Goal: Contribute content

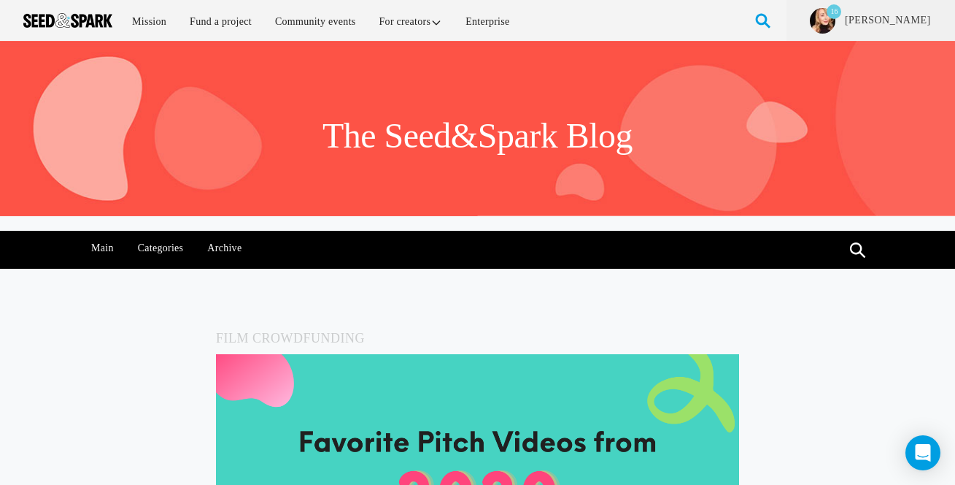
scroll to position [2161, 0]
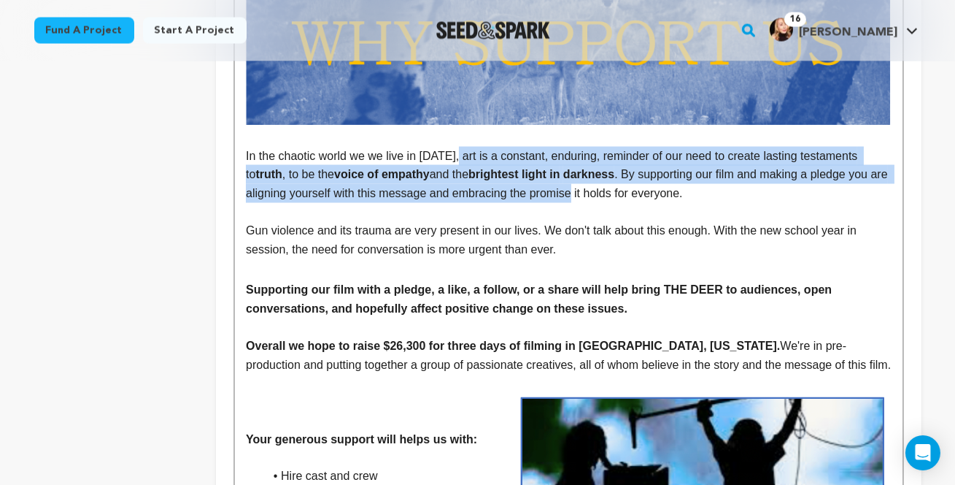
scroll to position [4807, 0]
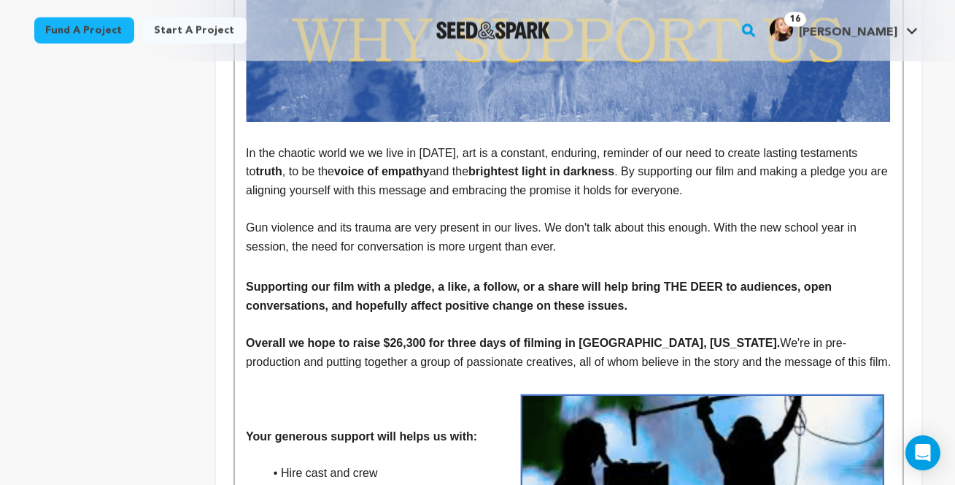
click at [425, 277] on h3 at bounding box center [568, 266] width 645 height 22
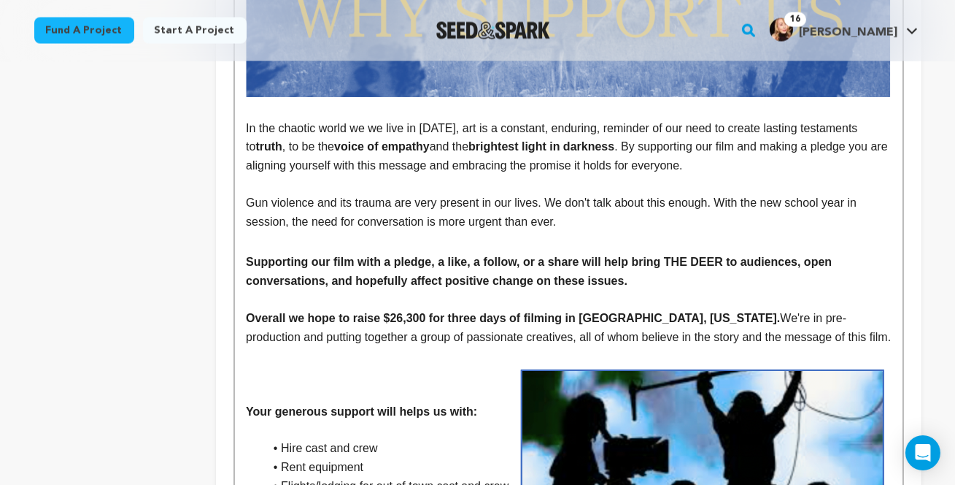
scroll to position [4834, 0]
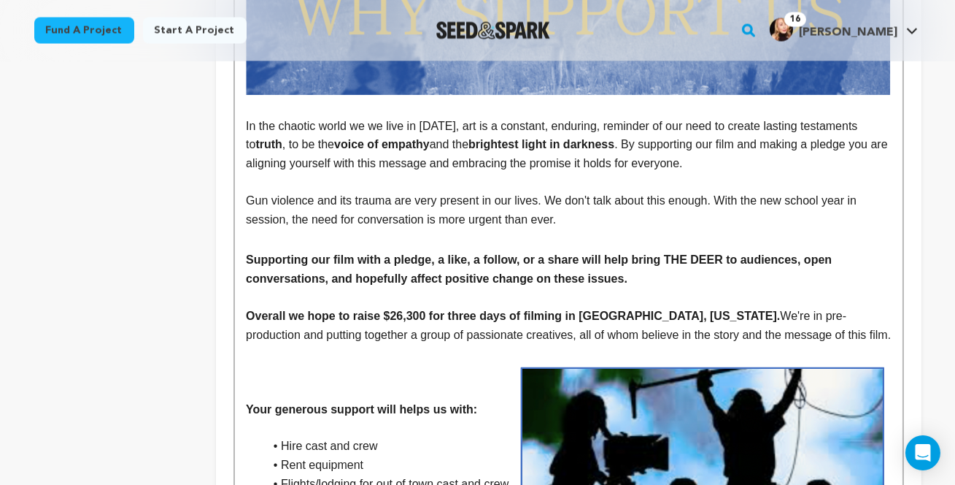
drag, startPoint x: 456, startPoint y: 178, endPoint x: 718, endPoint y: 213, distance: 264.3
click at [718, 173] on p "In the chaotic world we we live in [DATE], art is a constant, enduring, reminde…" at bounding box center [568, 145] width 645 height 56
copy p "art is a constant, enduring, reminder of our need to create lasting testaments …"
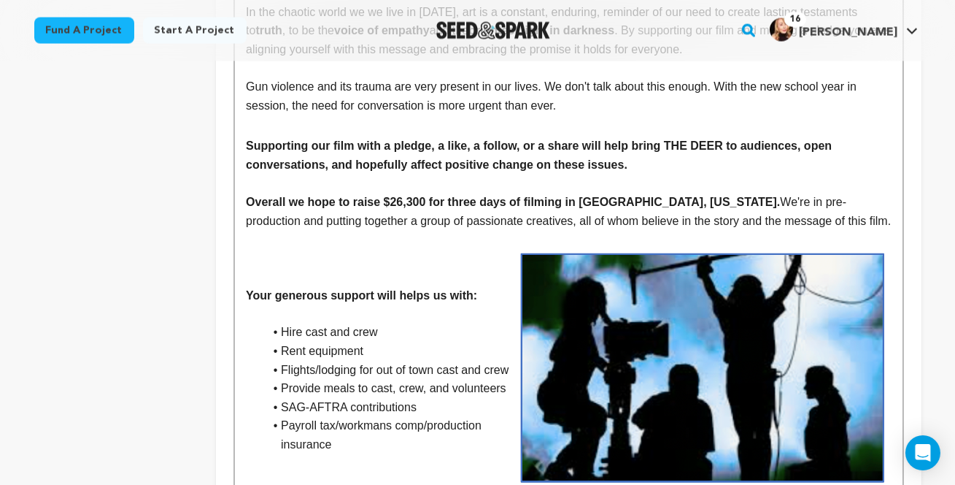
scroll to position [4946, 0]
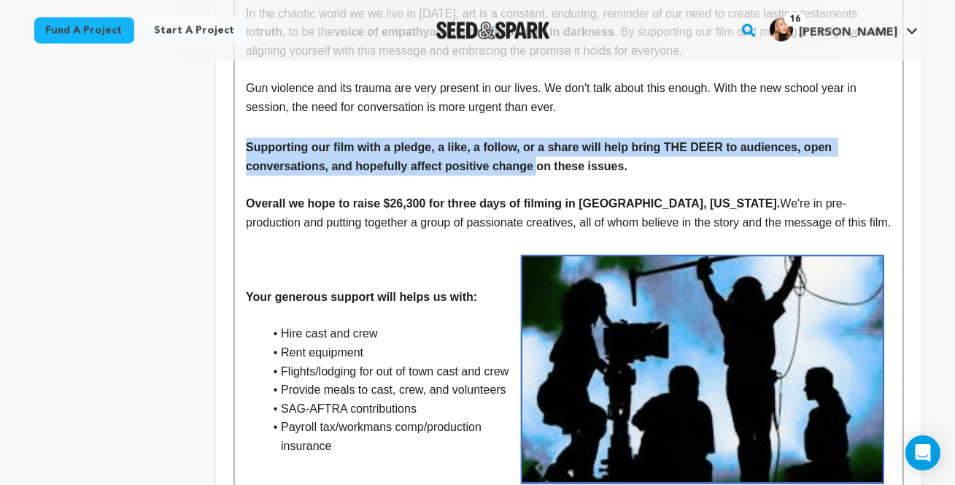
drag, startPoint x: 246, startPoint y: 198, endPoint x: 541, endPoint y: 214, distance: 295.2
click at [541, 172] on strong "Supporting our film with a pledge, a like, a follow, or a share will help bring…" at bounding box center [541, 156] width 590 height 31
copy strong "Supporting our film with a pledge, a like, a follow, or a share will help bring…"
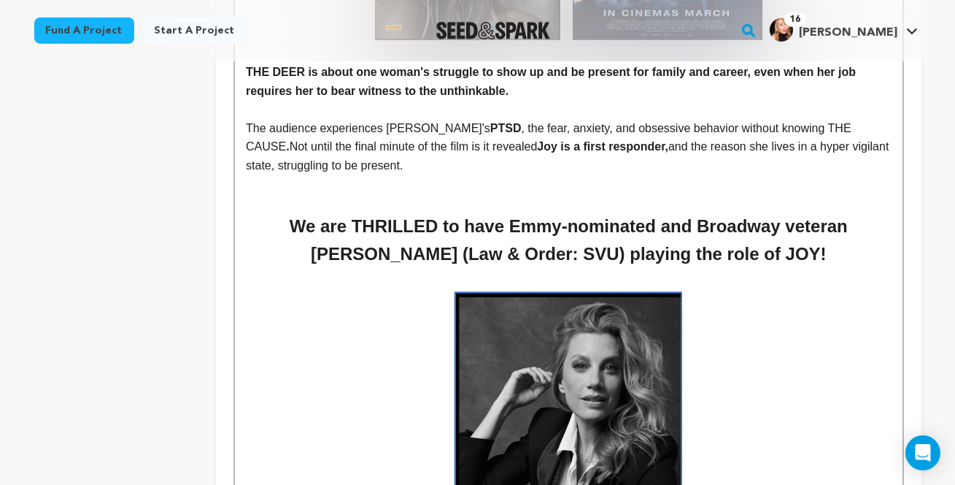
scroll to position [1496, 0]
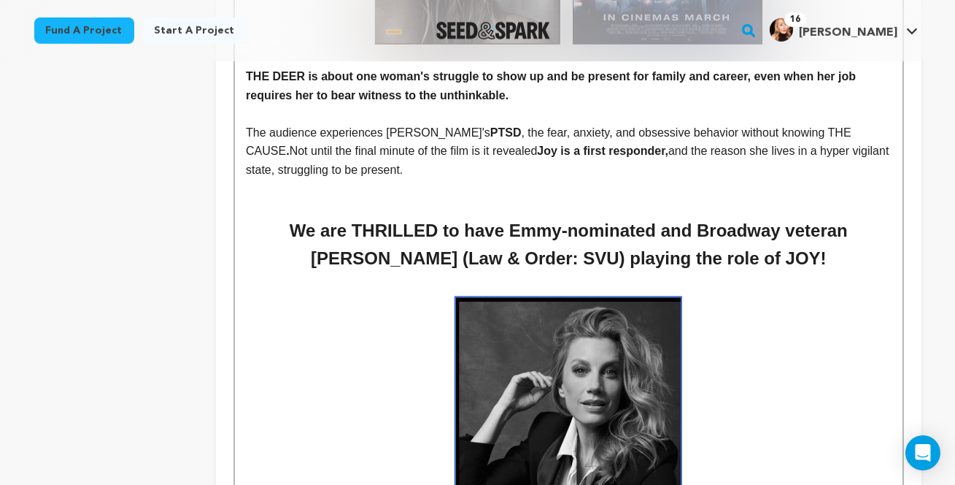
drag, startPoint x: 297, startPoint y: 271, endPoint x: 871, endPoint y: 306, distance: 575.4
copy div "We are THRILLED to have Emmy-nominated and Broadway veteran [PERSON_NAME] (Law …"
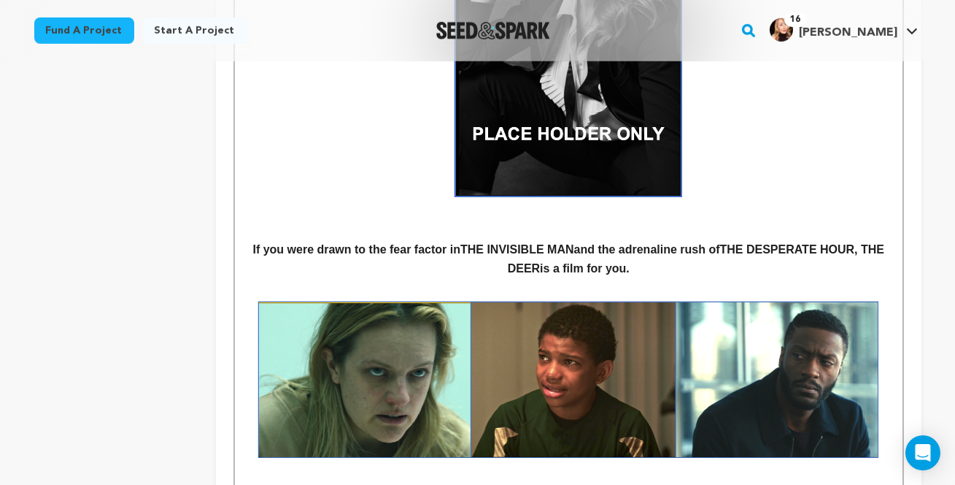
scroll to position [1940, 0]
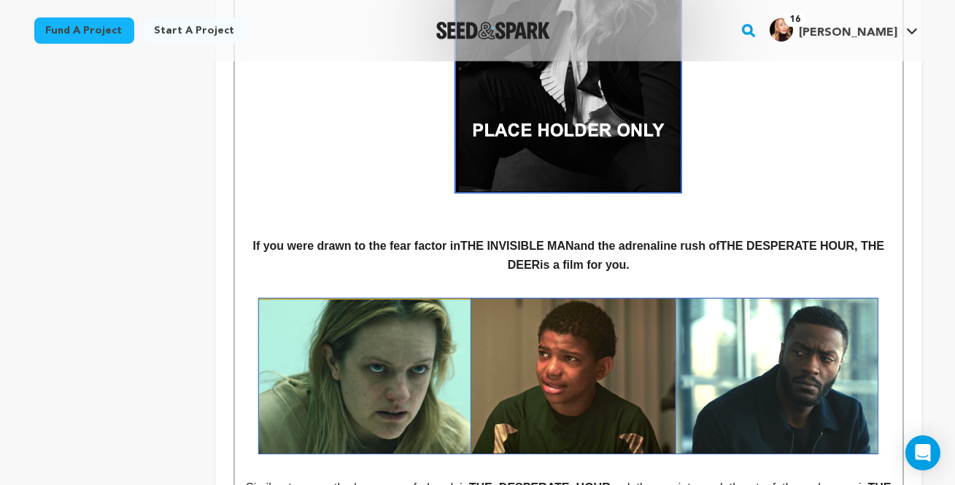
drag, startPoint x: 242, startPoint y: 288, endPoint x: 629, endPoint y: 309, distance: 388.0
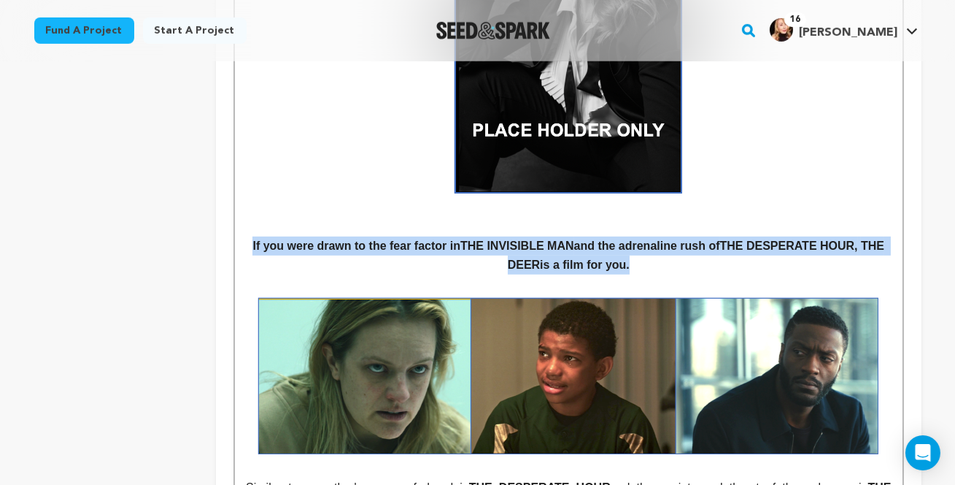
copy h4 "If you were drawn to the fear factor in THE INVISIBLE MAN and the adrenaline ru…"
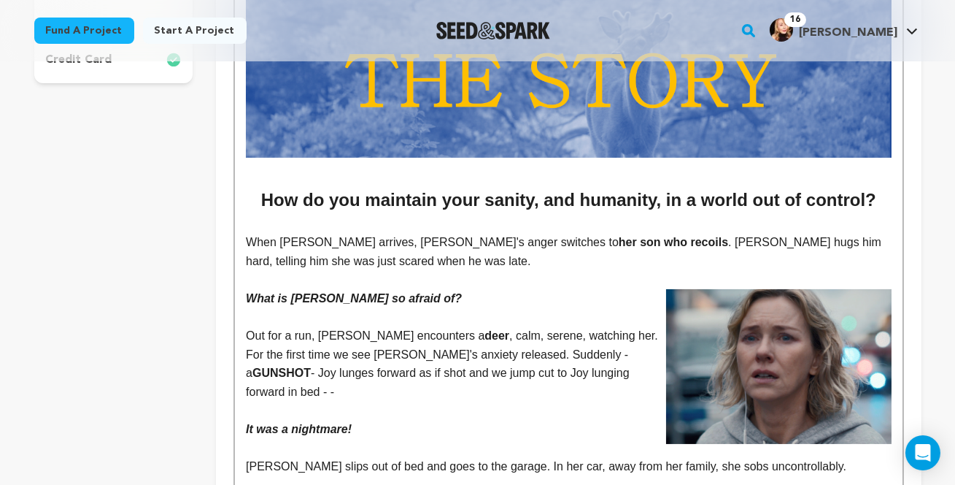
scroll to position [520, 0]
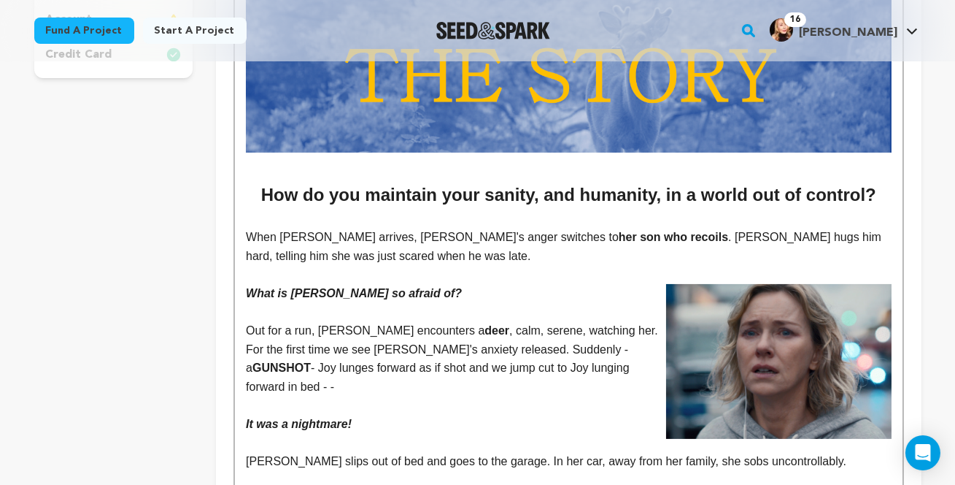
click at [247, 243] on span "When [PERSON_NAME] arrives, [PERSON_NAME]'s anger switches to" at bounding box center [432, 237] width 373 height 12
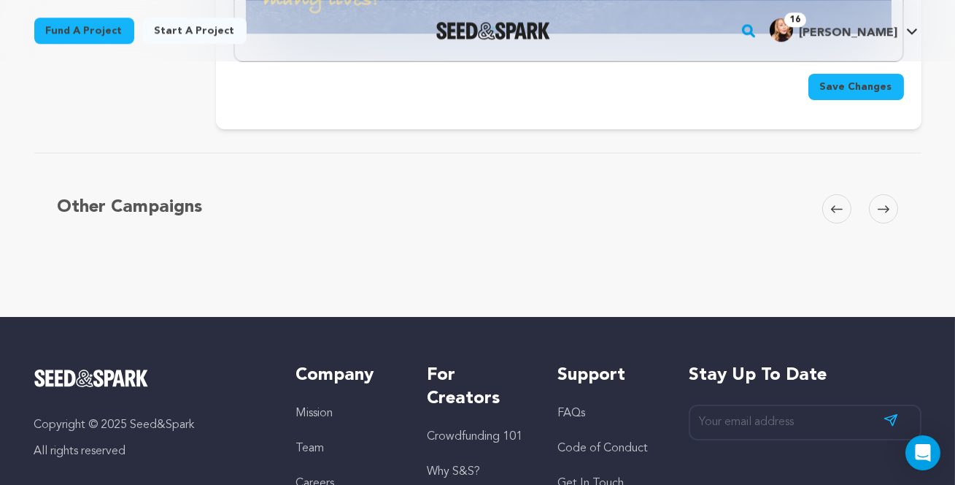
scroll to position [7851, 0]
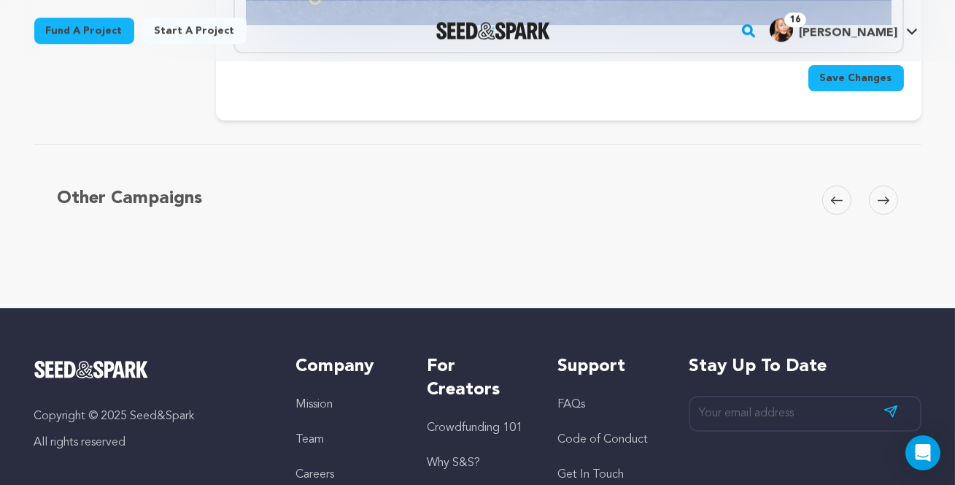
click at [850, 85] on span "Save Changes" at bounding box center [856, 78] width 72 height 15
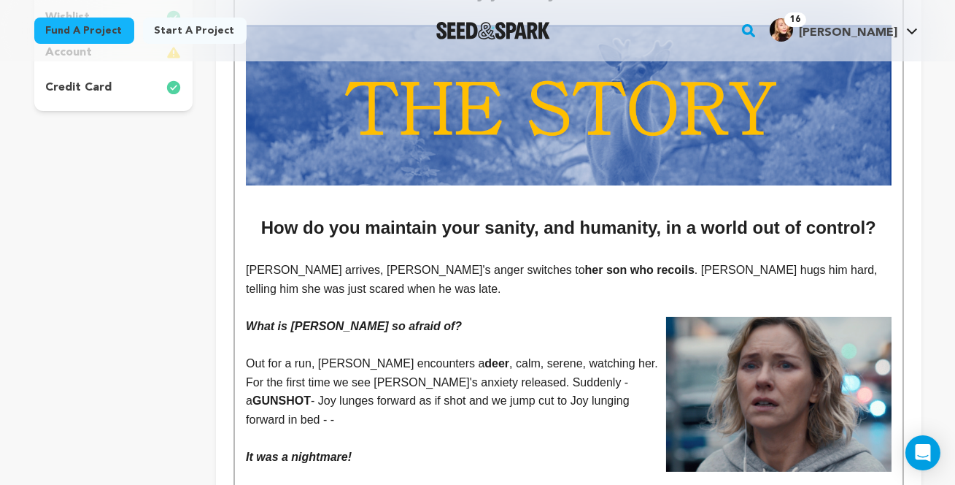
scroll to position [489, 0]
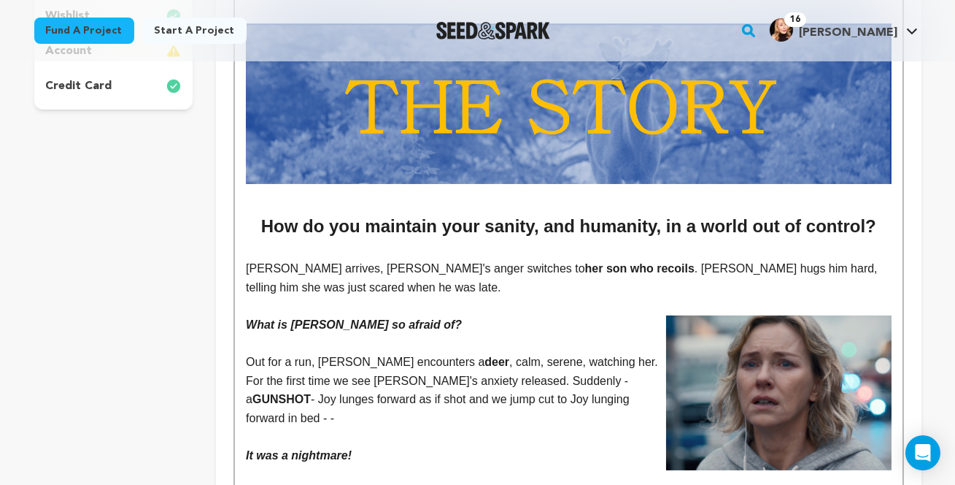
click at [251, 274] on span "[PERSON_NAME] arrives, [PERSON_NAME]'s anger switches to" at bounding box center [415, 268] width 339 height 12
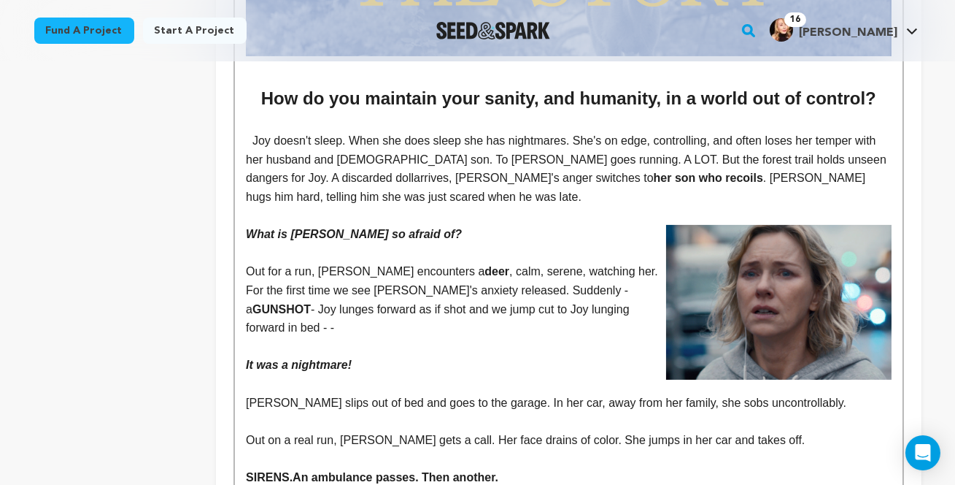
scroll to position [625, 0]
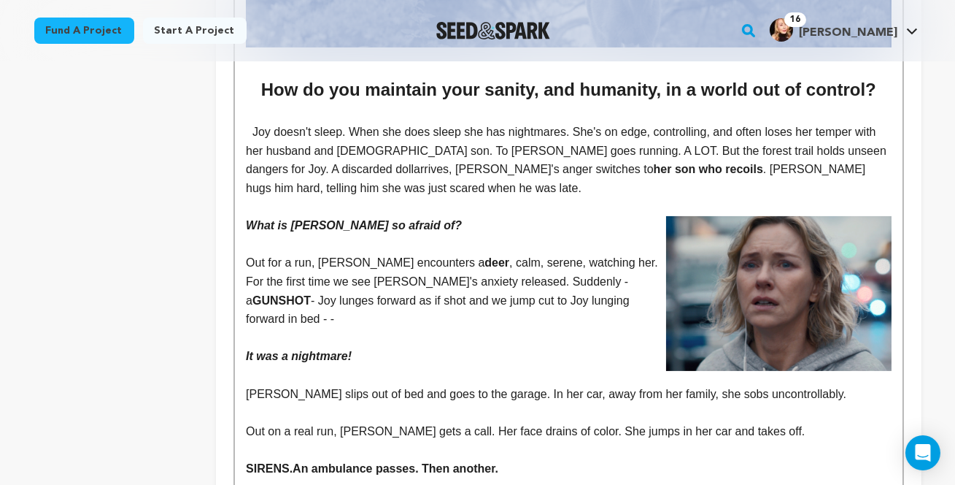
click at [252, 177] on p "Joy doesn't sleep. When she does sleep she has nightmares. She's on edge, contr…" at bounding box center [568, 160] width 645 height 74
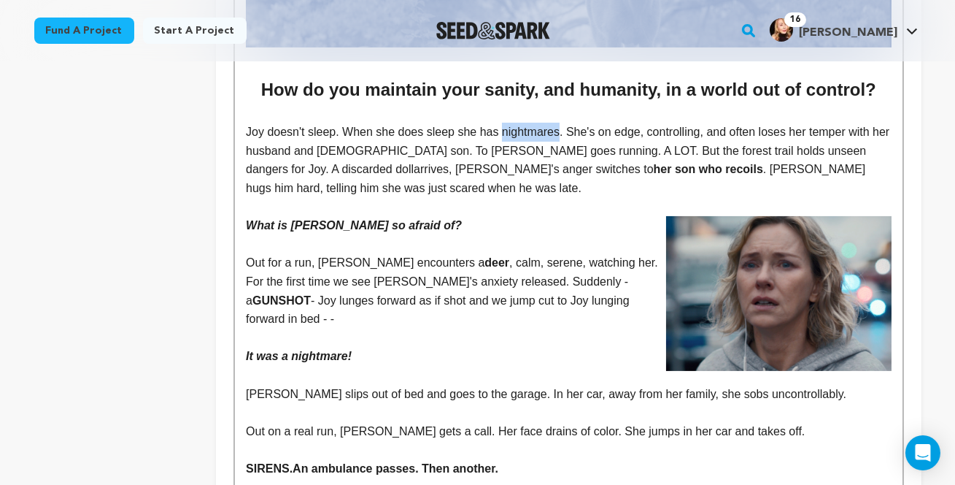
drag, startPoint x: 561, startPoint y: 175, endPoint x: 504, endPoint y: 172, distance: 57.7
click at [504, 172] on p "Joy doesn't sleep. When she does sleep she has nightmares. She's on edge, contr…" at bounding box center [568, 160] width 645 height 74
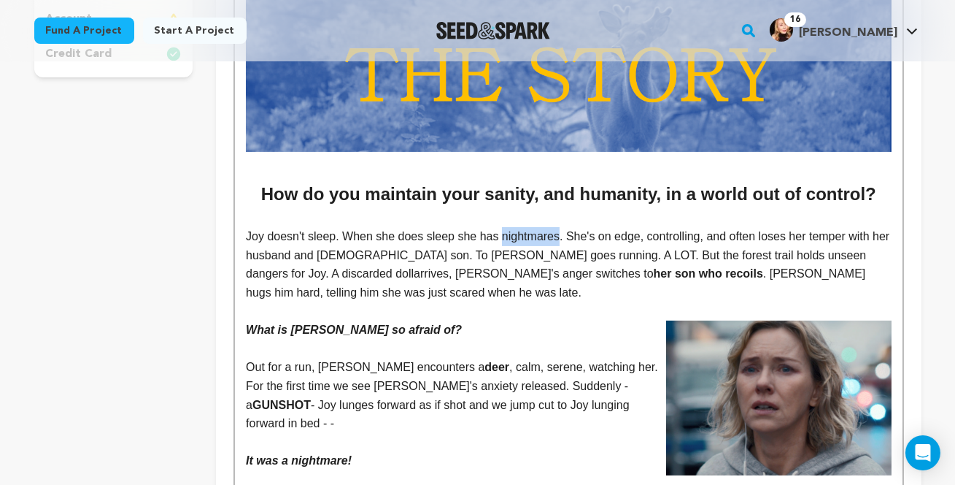
scroll to position [525, 0]
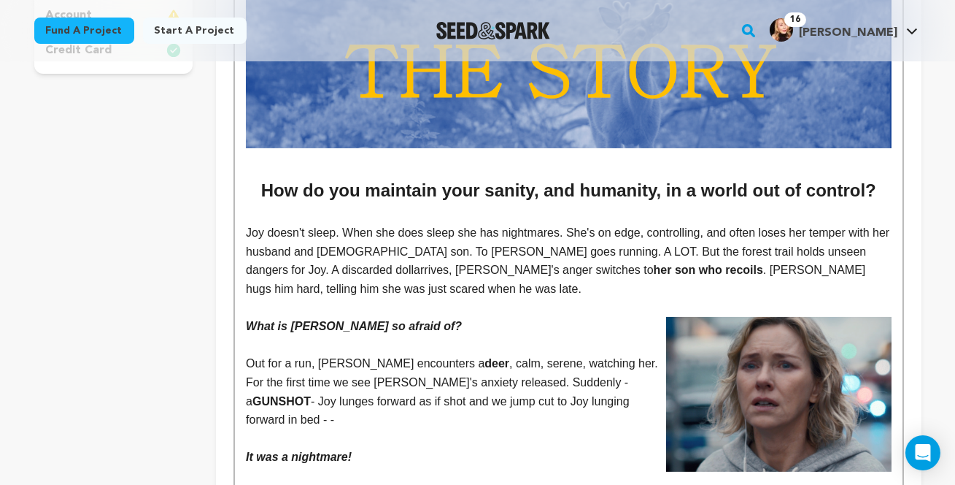
click at [315, 295] on p "Joy doesn't sleep. When she does sleep she has nightmares. She's on edge, contr…" at bounding box center [568, 260] width 645 height 74
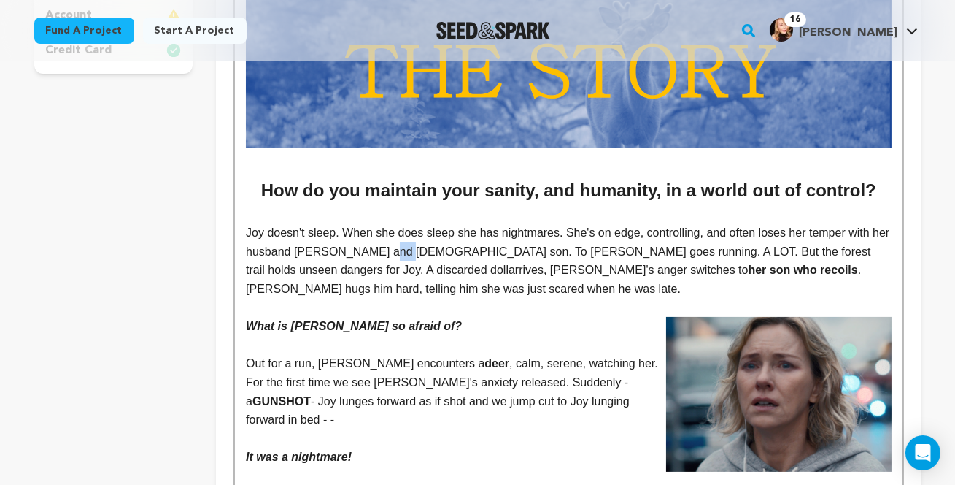
drag, startPoint x: 414, startPoint y: 295, endPoint x: 397, endPoint y: 295, distance: 17.5
click at [397, 295] on p "Joy doesn't sleep. When she does sleep she has nightmares. She's on edge, contr…" at bounding box center [568, 260] width 645 height 74
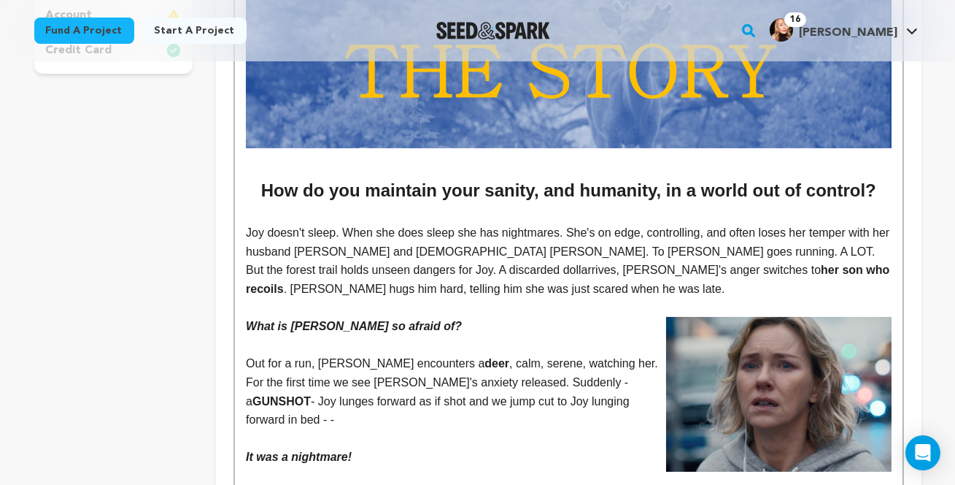
click at [368, 295] on p "Joy doesn't sleep. When she does sleep she has nightmares. She's on edge, contr…" at bounding box center [568, 260] width 645 height 74
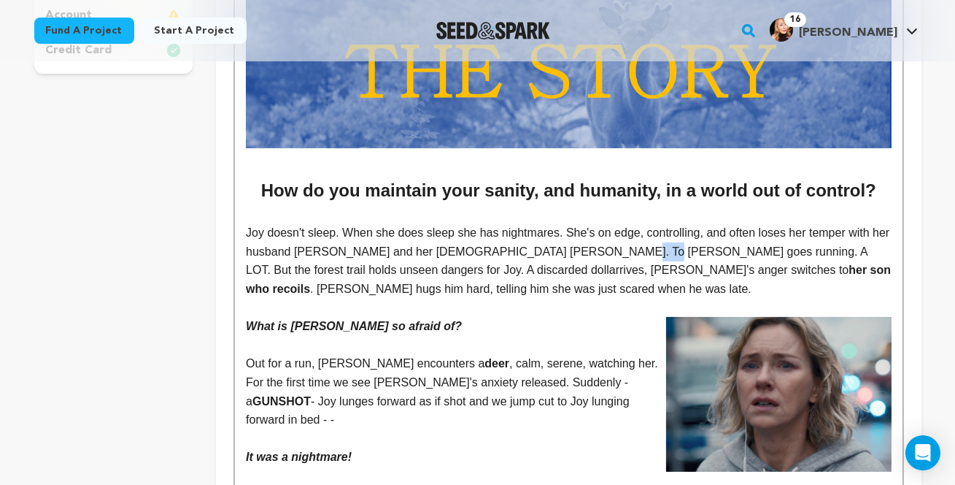
drag, startPoint x: 626, startPoint y: 296, endPoint x: 598, endPoint y: 296, distance: 28.5
click at [598, 296] on p "Joy doesn't sleep. When she does sleep she has nightmares. She's on edge, contr…" at bounding box center [568, 260] width 645 height 74
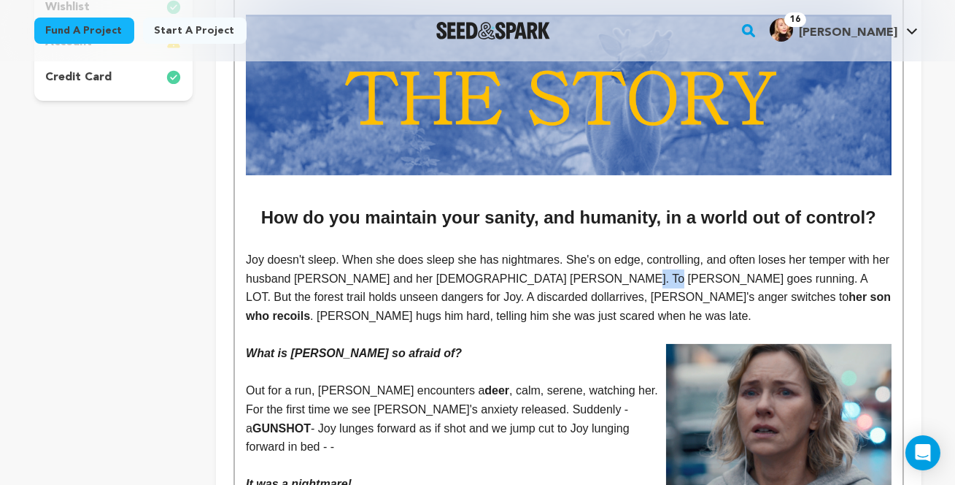
scroll to position [506, 0]
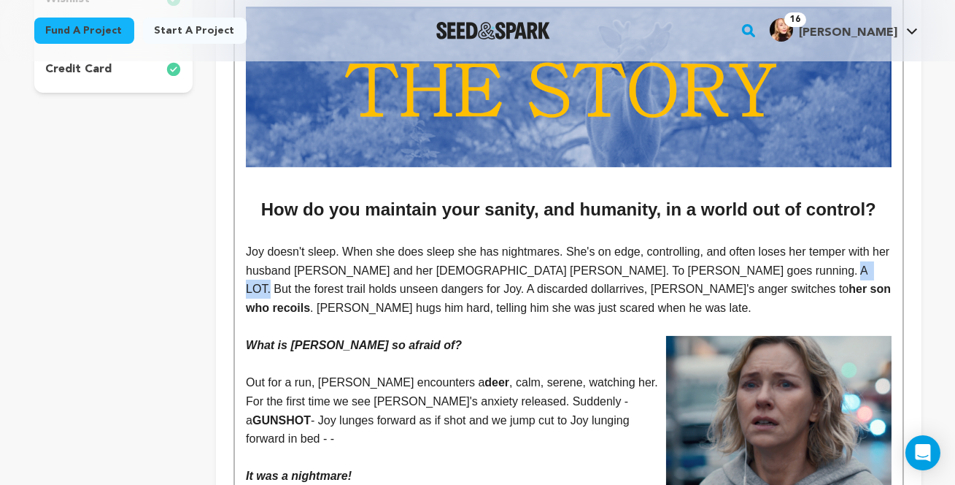
drag, startPoint x: 800, startPoint y: 312, endPoint x: 763, endPoint y: 310, distance: 36.6
click at [763, 312] on p "Joy doesn't sleep. When she does sleep she has nightmares. She's on edge, contr…" at bounding box center [568, 279] width 645 height 74
click at [606, 295] on span "arrives, [PERSON_NAME]'s anger switches to" at bounding box center [726, 288] width 240 height 12
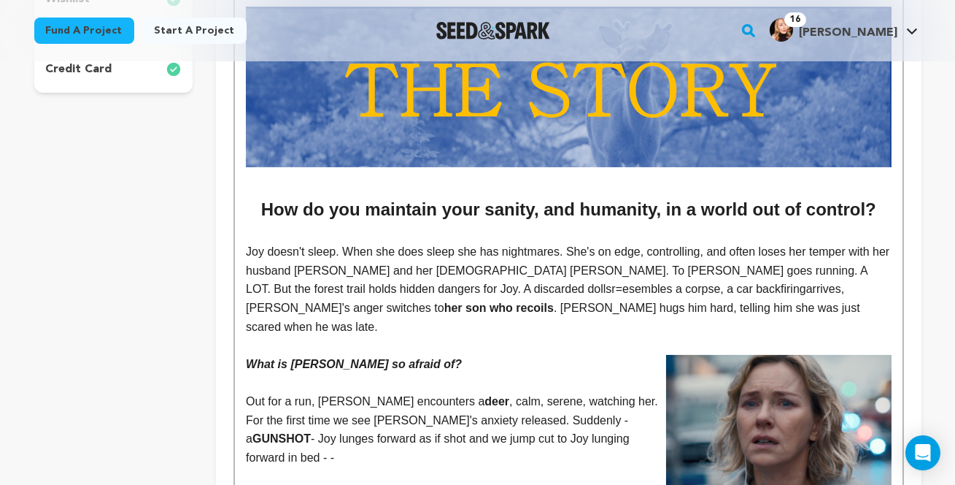
click at [349, 314] on span "sr=esembles a corpse, a car backfiringarrives, [PERSON_NAME]'s anger switches to" at bounding box center [547, 297] width 602 height 31
click at [269, 293] on p "Joy doesn't sleep. When she does sleep she has nightmares. She's on edge, contr…" at bounding box center [568, 288] width 645 height 93
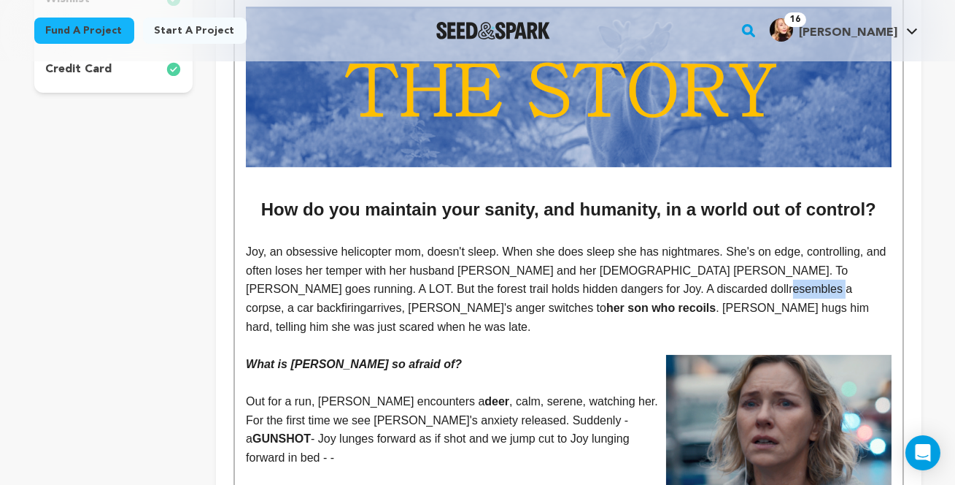
drag, startPoint x: 547, startPoint y: 331, endPoint x: 493, endPoint y: 331, distance: 53.3
click at [493, 314] on span "resembles a corpse, a car backfiringarrives, [PERSON_NAME]'s anger switches to" at bounding box center [551, 297] width 610 height 31
click at [706, 314] on span "is mistaken for a corpse, a car backfiringarrives, [PERSON_NAME]'s anger switch…" at bounding box center [561, 297] width 631 height 31
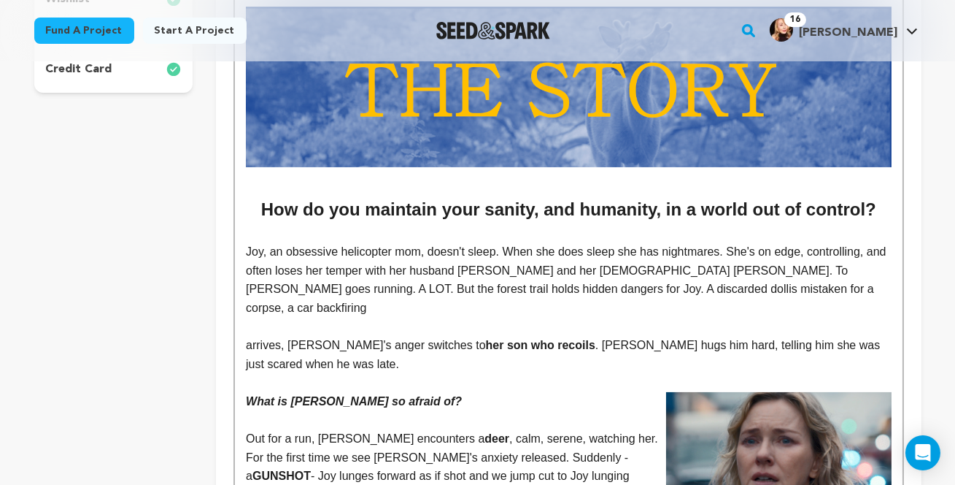
click at [736, 317] on p "Joy, an obsessive helicopter mom, doesn't sleep. When she does sleep she has ni…" at bounding box center [568, 279] width 645 height 74
drag, startPoint x: 776, startPoint y: 328, endPoint x: 732, endPoint y: 329, distance: 44.5
click at [733, 317] on p "Joy, an obsessive helicopter mom, doesn't sleep. When she does sleep she has ni…" at bounding box center [568, 279] width 645 height 74
click at [780, 317] on p "Joy, an obsessive helicopter mom, doesn't sleep. When she does sleep she has ni…" at bounding box center [568, 279] width 645 height 74
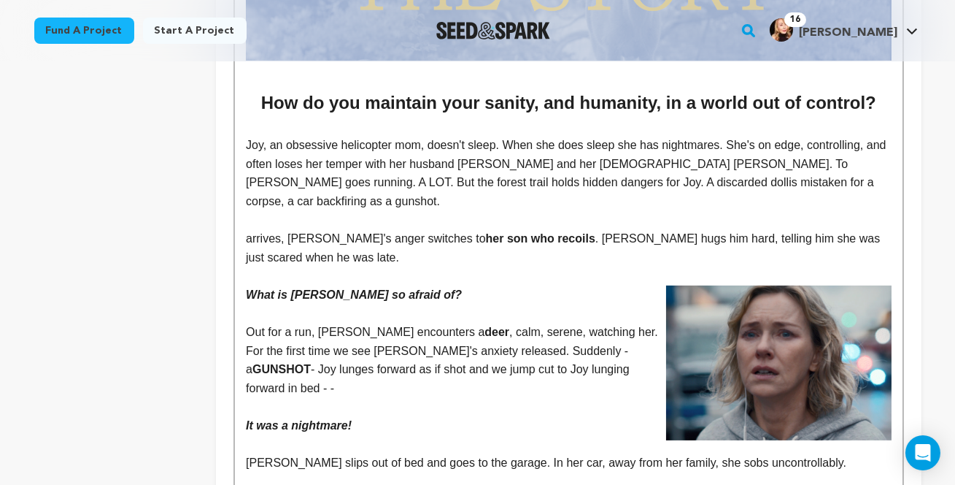
scroll to position [617, 0]
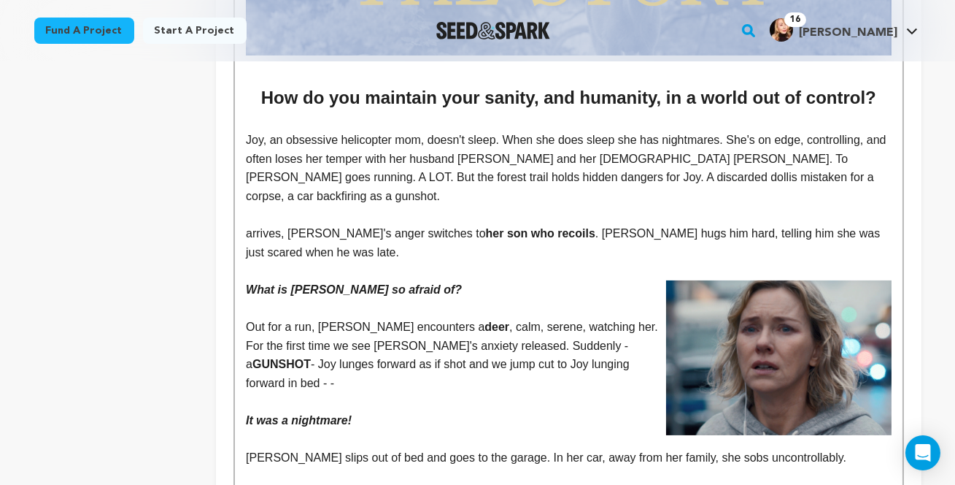
click at [565, 198] on p "Joy, an obsessive helicopter mom, doesn't sleep. When she does sleep she has ni…" at bounding box center [568, 168] width 645 height 74
click at [803, 205] on p "Joy, an obsessive helicopter mom, doesn't sleep. When she does sleep she has ni…" at bounding box center [568, 168] width 645 height 74
drag, startPoint x: 798, startPoint y: 218, endPoint x: 753, endPoint y: 218, distance: 44.5
click at [753, 202] on span "is mistaken for a corpse, a car backfiring as a gunshot." at bounding box center [561, 186] width 631 height 31
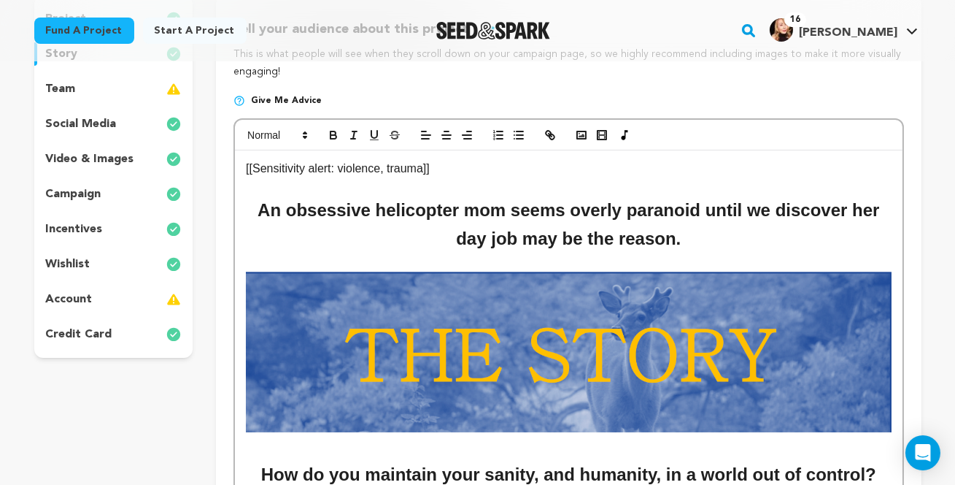
scroll to position [240, 0]
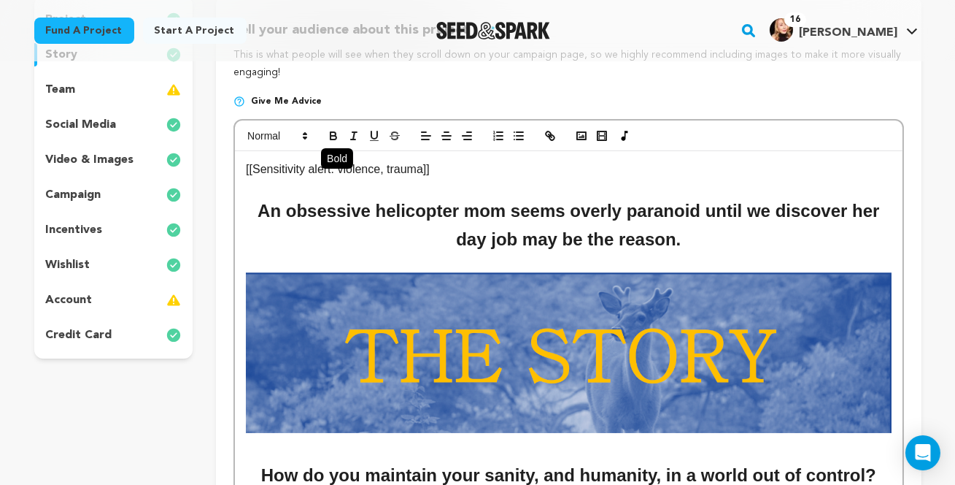
click at [331, 142] on icon "button" at bounding box center [333, 135] width 13 height 13
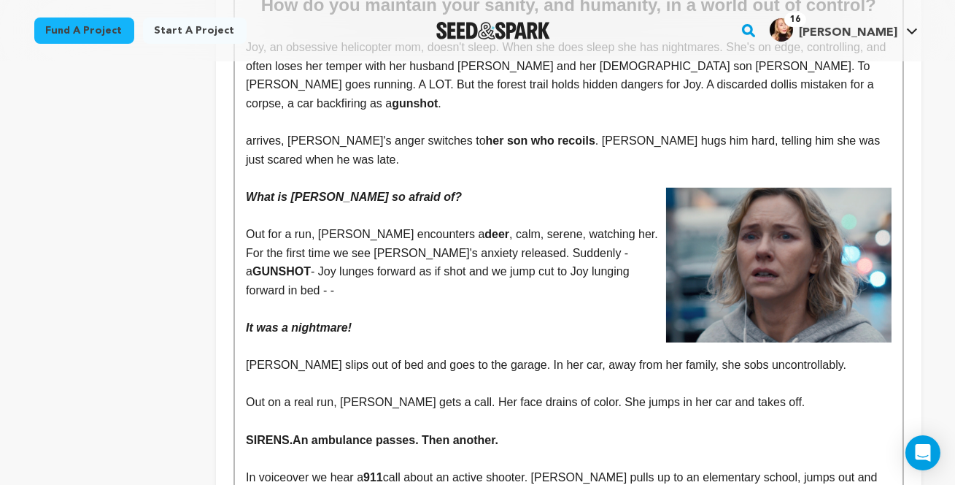
scroll to position [722, 0]
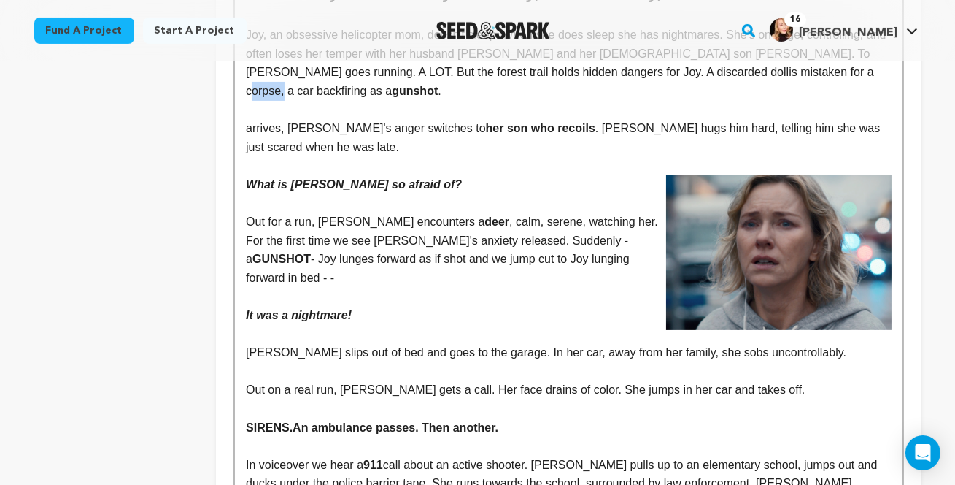
drag, startPoint x: 639, startPoint y: 116, endPoint x: 603, endPoint y: 116, distance: 35.8
click at [603, 97] on span "is mistaken for a corpse, a car backfiring as a" at bounding box center [561, 81] width 631 height 31
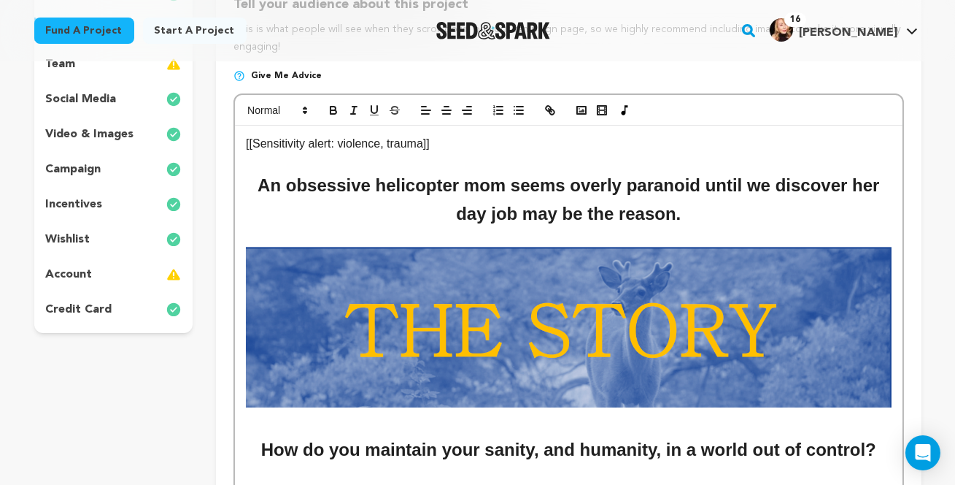
scroll to position [263, 0]
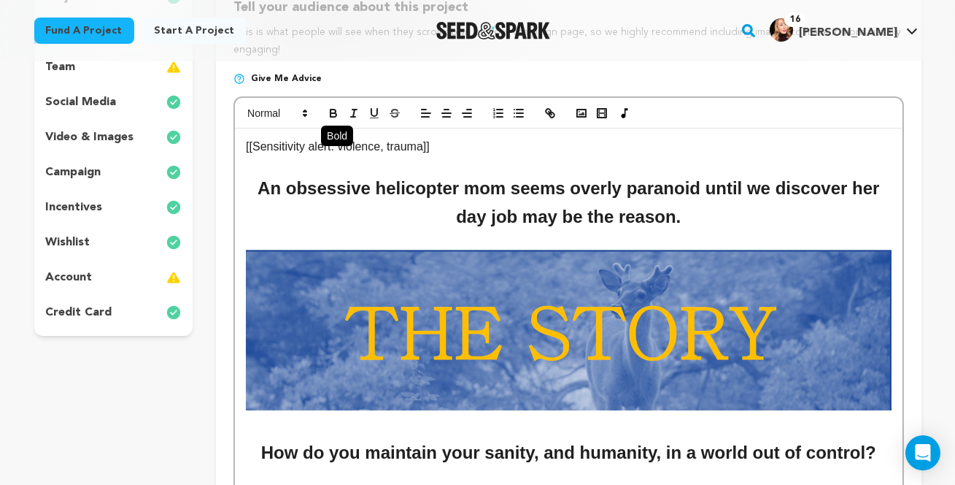
click at [333, 113] on icon "button" at bounding box center [333, 111] width 5 height 4
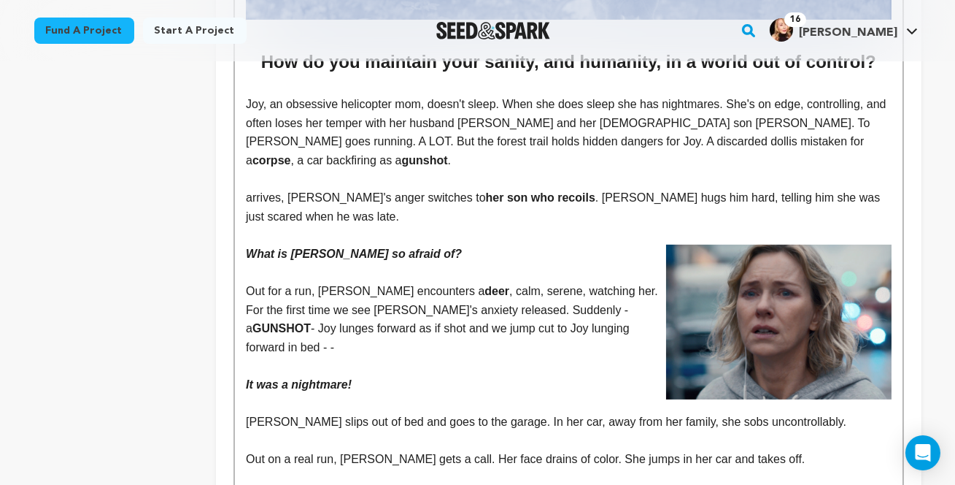
scroll to position [655, 0]
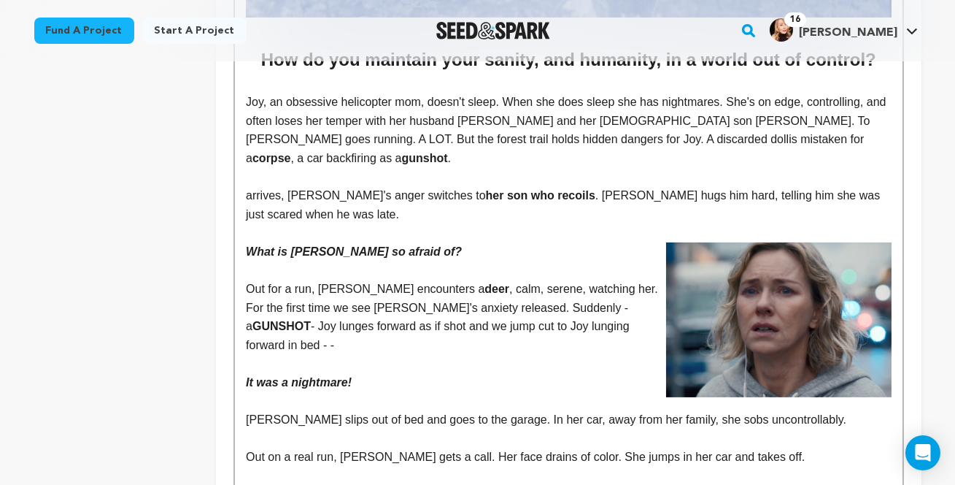
click at [246, 201] on span "arrives, [PERSON_NAME]'s anger switches to" at bounding box center [366, 195] width 240 height 12
drag, startPoint x: 354, startPoint y: 220, endPoint x: 281, endPoint y: 221, distance: 73.0
click at [280, 201] on span "When her son arrives, [PERSON_NAME]'s anger switches to" at bounding box center [404, 195] width 316 height 12
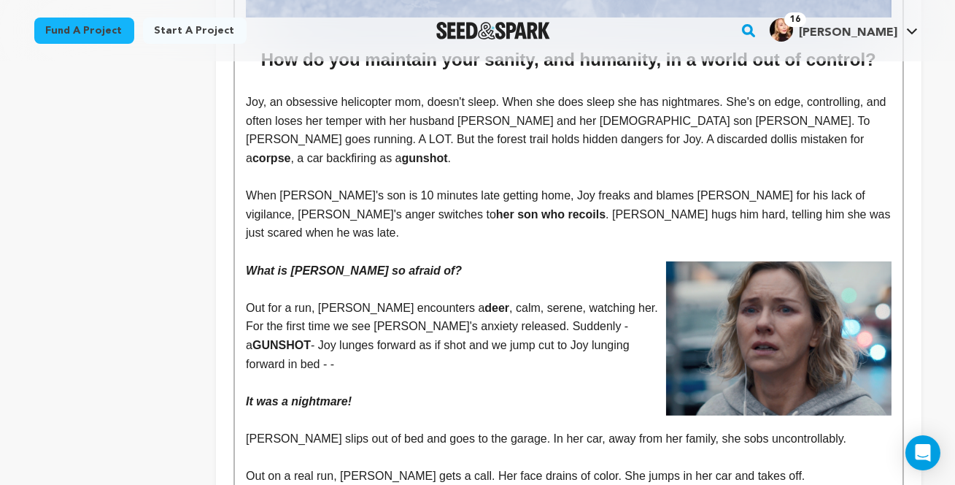
click at [779, 220] on span "When [PERSON_NAME]'s son is 10 minutes late getting home, Joy freaks and blames…" at bounding box center [557, 204] width 622 height 31
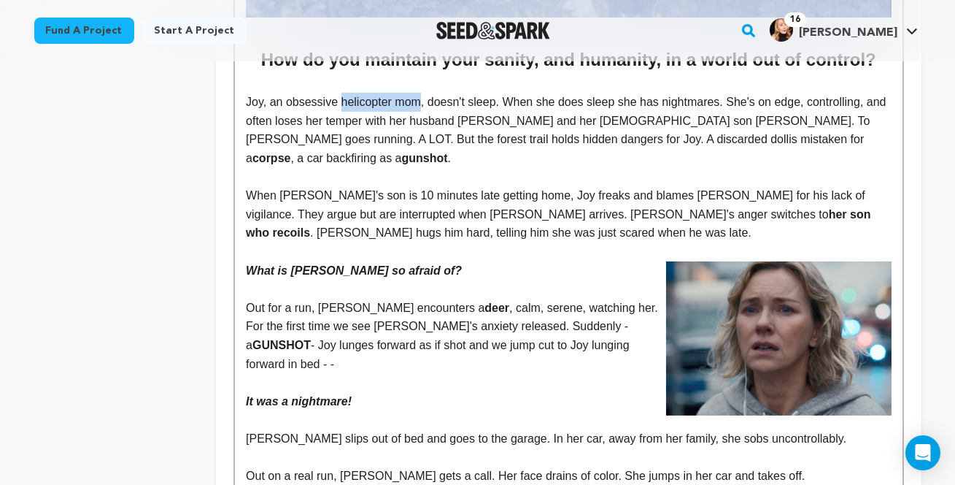
drag, startPoint x: 420, startPoint y: 146, endPoint x: 339, endPoint y: 147, distance: 81.7
click at [339, 147] on p "Joy, an obsessive helicopter mom, doesn't sleep. When she does sleep she has ni…" at bounding box center [568, 130] width 645 height 74
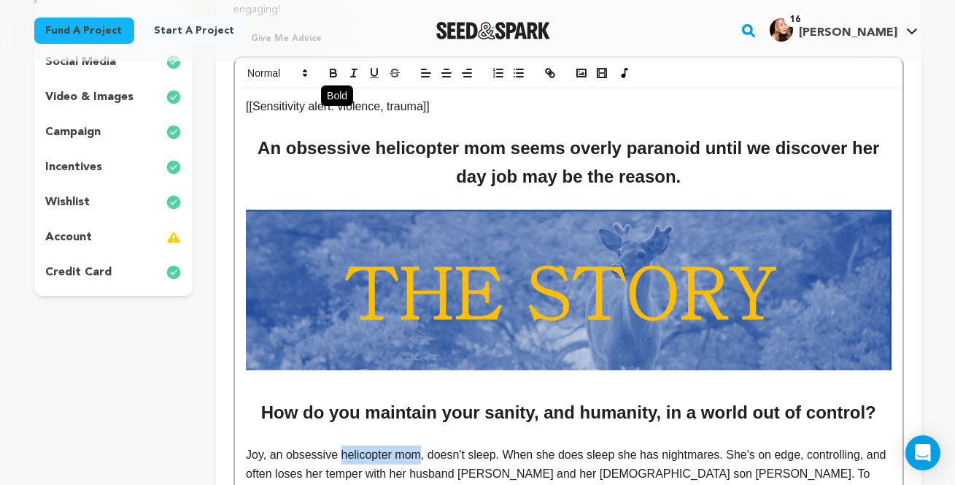
click at [330, 80] on icon "button" at bounding box center [333, 72] width 13 height 13
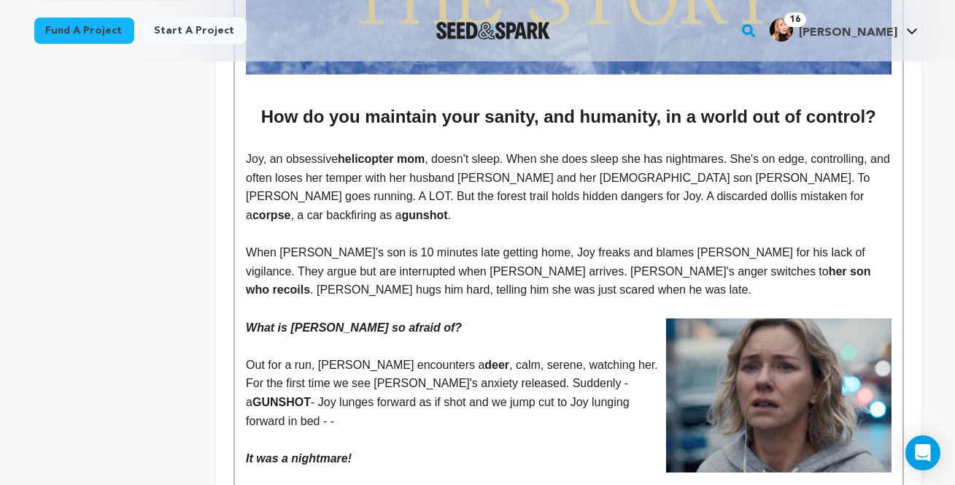
scroll to position [606, 0]
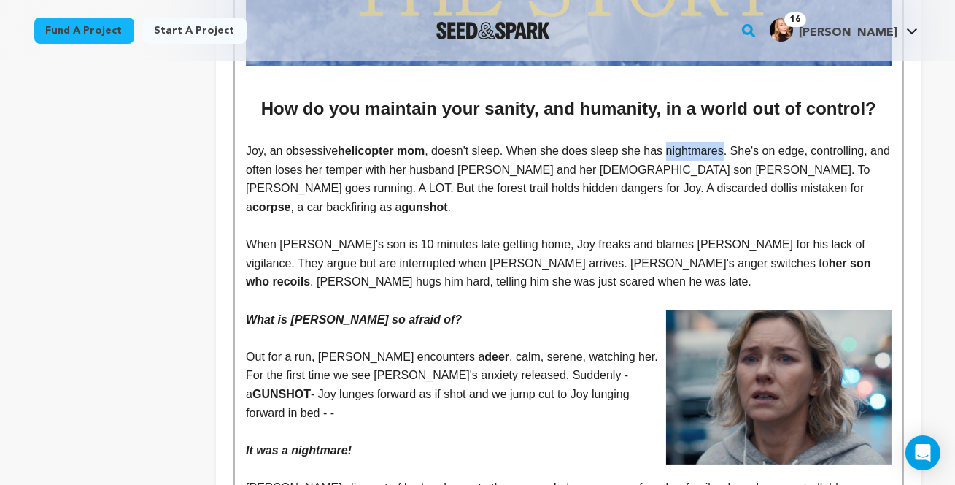
drag, startPoint x: 730, startPoint y: 194, endPoint x: 673, endPoint y: 195, distance: 56.9
click at [673, 195] on p "Joy, an obsessive helicopter mom , doesn't sleep. When she does sleep she has n…" at bounding box center [568, 179] width 645 height 74
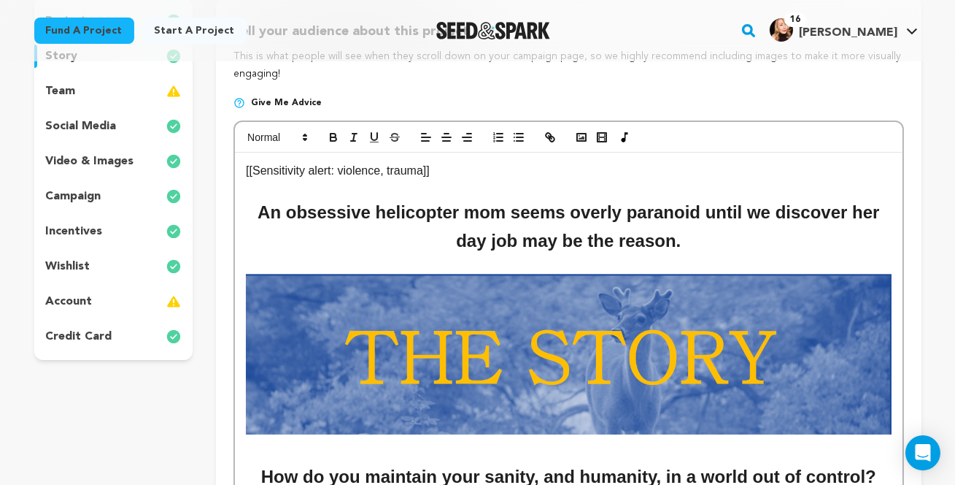
scroll to position [212, 0]
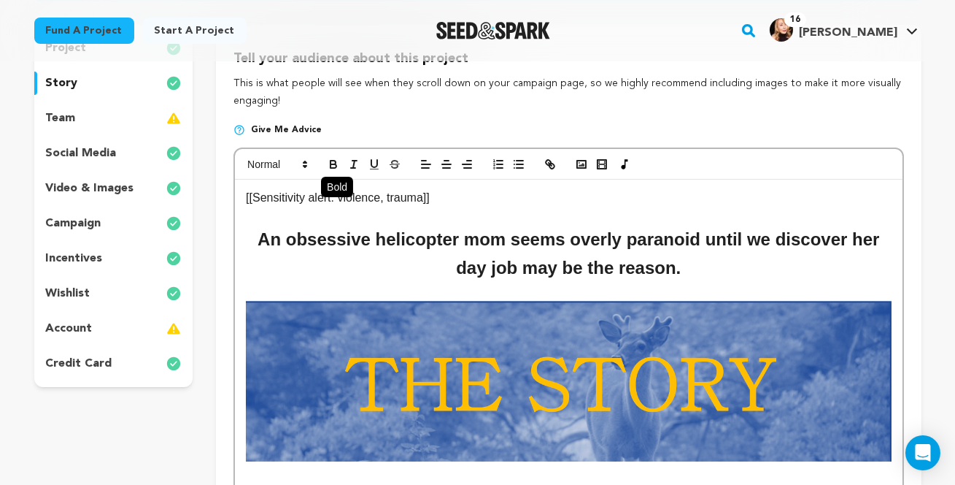
click at [329, 171] on icon "button" at bounding box center [333, 164] width 13 height 13
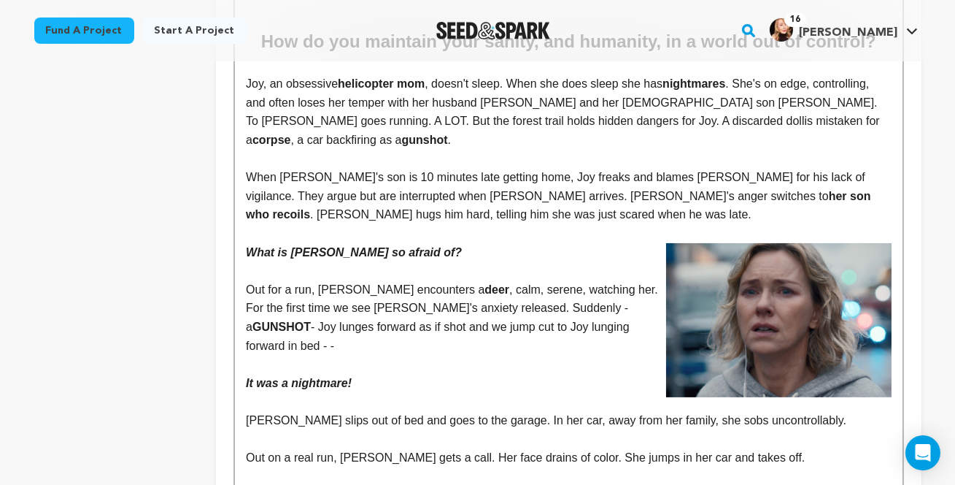
scroll to position [647, 0]
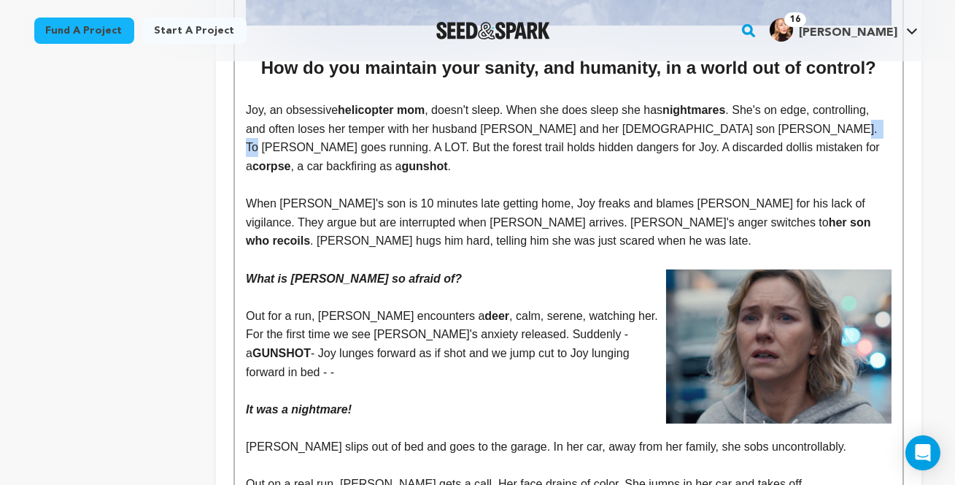
drag, startPoint x: 819, startPoint y: 171, endPoint x: 790, endPoint y: 171, distance: 29.2
click at [790, 171] on p "Joy, an obsessive helicopter mom , doesn't sleep. When she does sleep she has n…" at bounding box center [568, 138] width 645 height 74
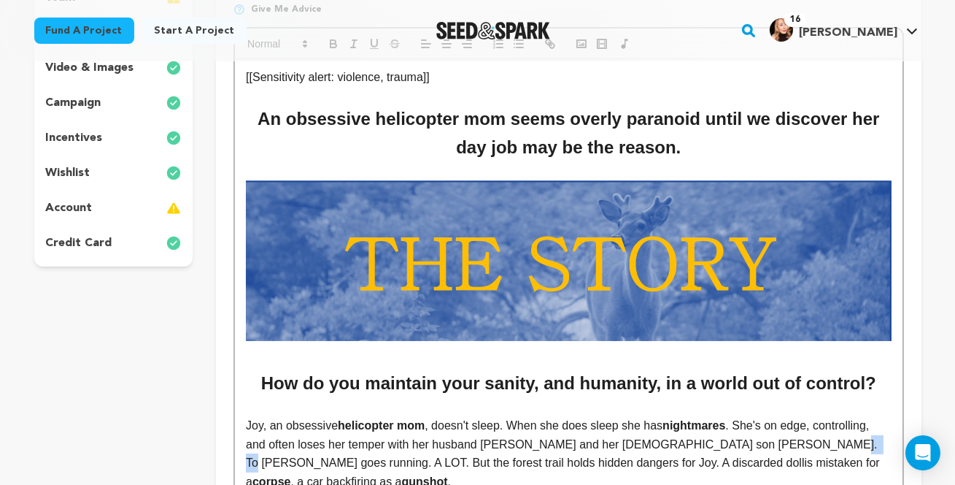
scroll to position [330, 0]
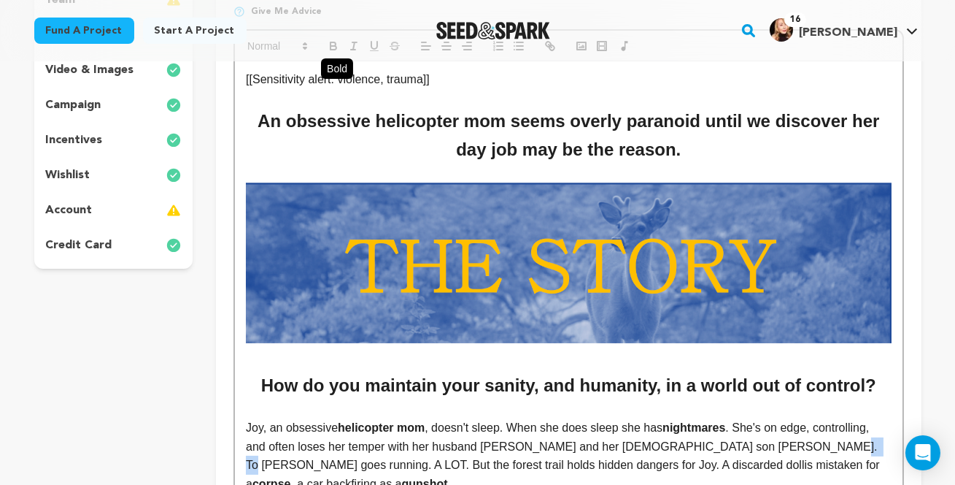
click at [336, 53] on icon "button" at bounding box center [333, 45] width 13 height 13
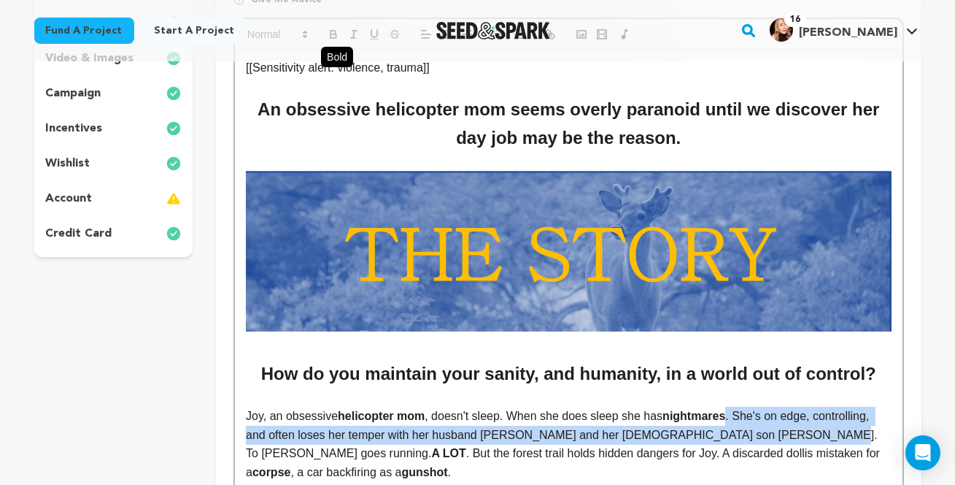
click at [333, 41] on icon "button" at bounding box center [333, 34] width 13 height 13
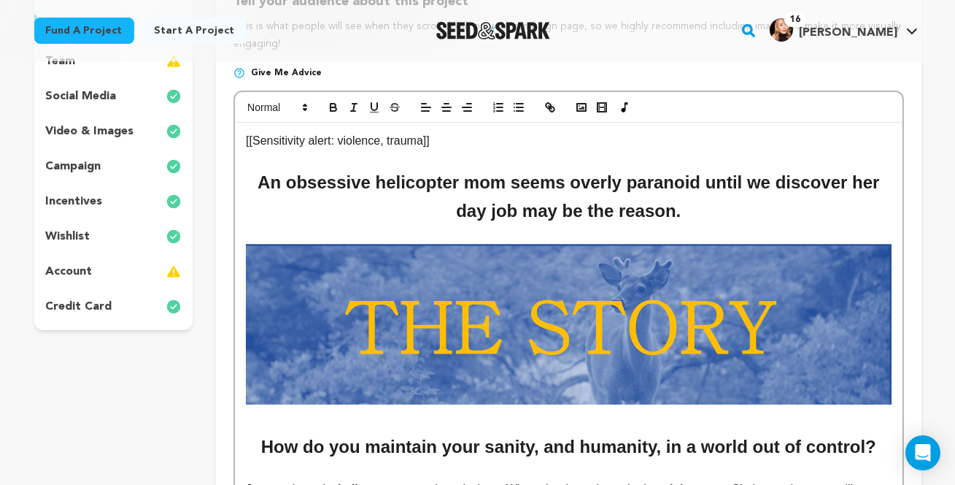
scroll to position [271, 0]
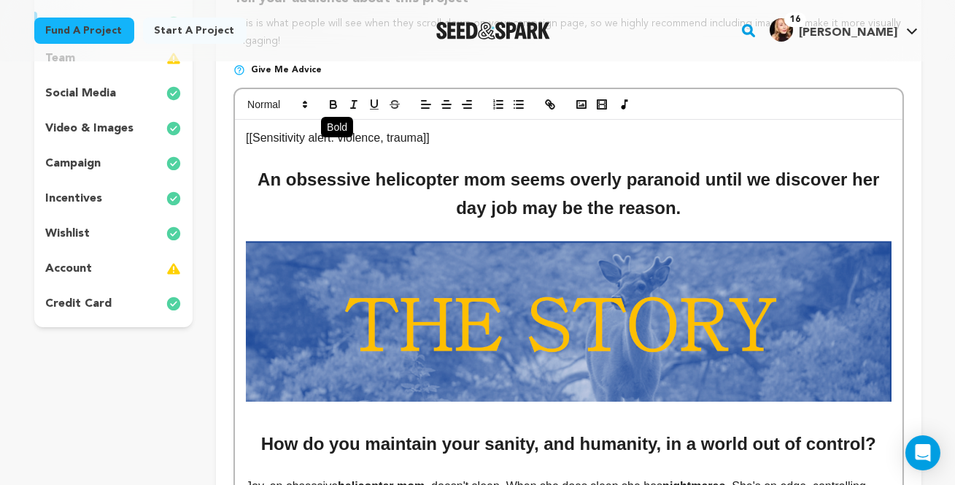
click at [331, 111] on icon "button" at bounding box center [333, 104] width 13 height 13
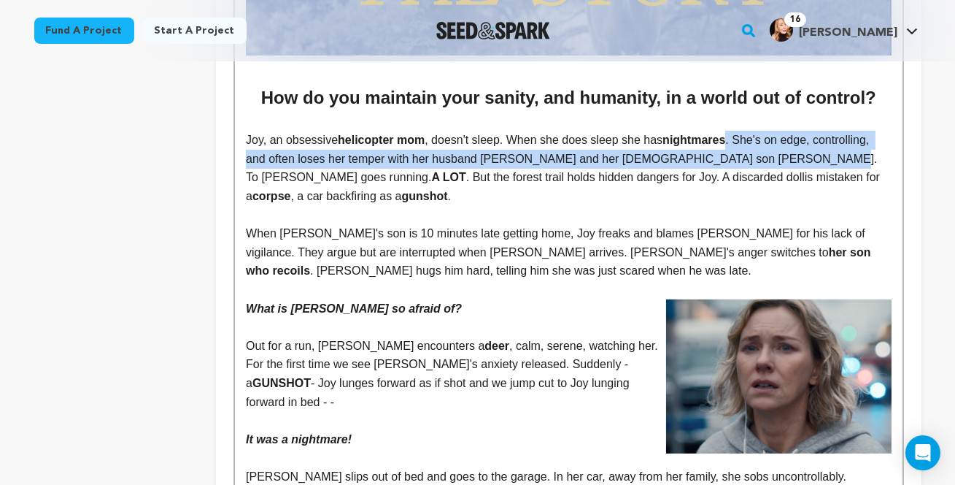
scroll to position [658, 0]
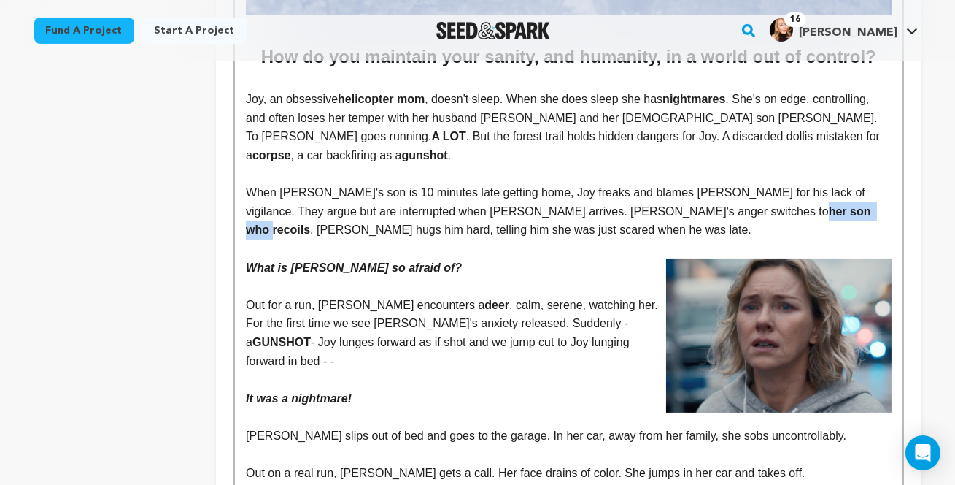
drag, startPoint x: 609, startPoint y: 236, endPoint x: 538, endPoint y: 236, distance: 70.8
click at [537, 236] on strong "her son who recoils" at bounding box center [560, 220] width 628 height 31
click at [548, 234] on strong "her son who recoils" at bounding box center [560, 220] width 628 height 31
drag, startPoint x: 604, startPoint y: 236, endPoint x: 540, endPoint y: 236, distance: 64.2
click at [539, 236] on strong "her son who recoils" at bounding box center [560, 220] width 628 height 31
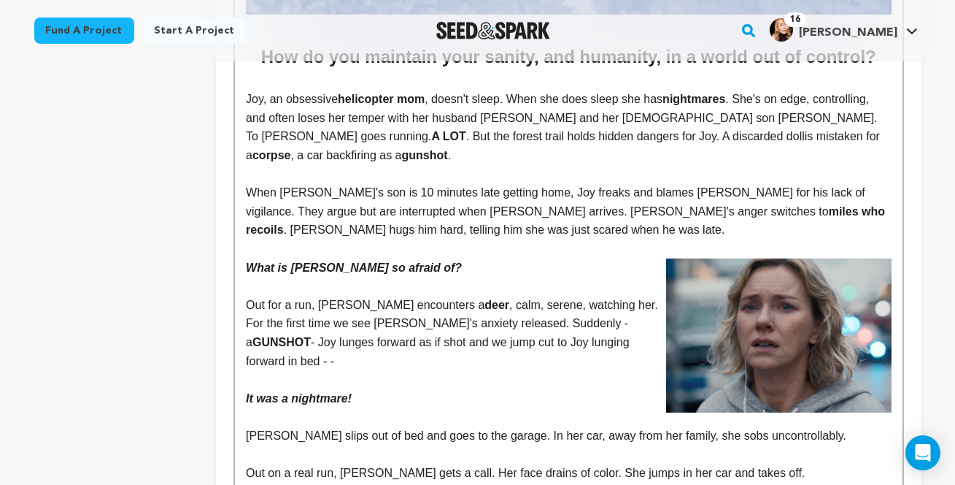
click at [545, 236] on strong "miles who recoils" at bounding box center [567, 220] width 642 height 31
drag, startPoint x: 560, startPoint y: 236, endPoint x: 540, endPoint y: 234, distance: 19.8
click at [540, 234] on strong "iles who recoils" at bounding box center [562, 220] width 632 height 31
click at [541, 233] on strong "iher son who recoils" at bounding box center [561, 220] width 631 height 31
drag, startPoint x: 606, startPoint y: 234, endPoint x: 538, endPoint y: 238, distance: 68.0
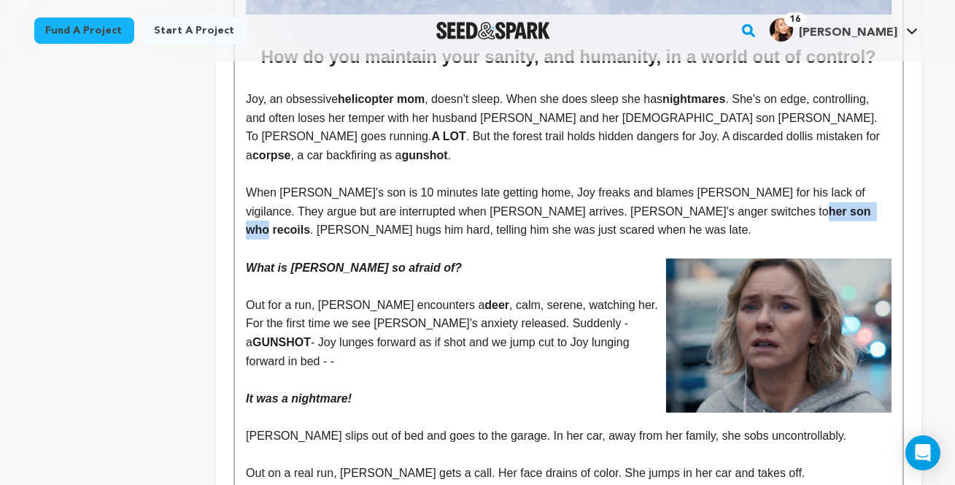
click at [537, 236] on strong "her son who recoils" at bounding box center [560, 220] width 628 height 31
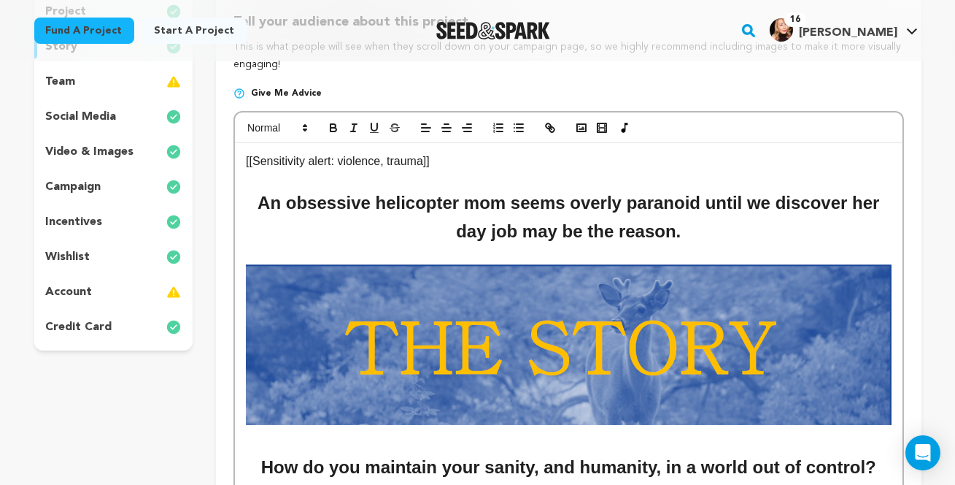
scroll to position [247, 0]
click at [332, 132] on icon "button" at bounding box center [334, 130] width 6 height 4
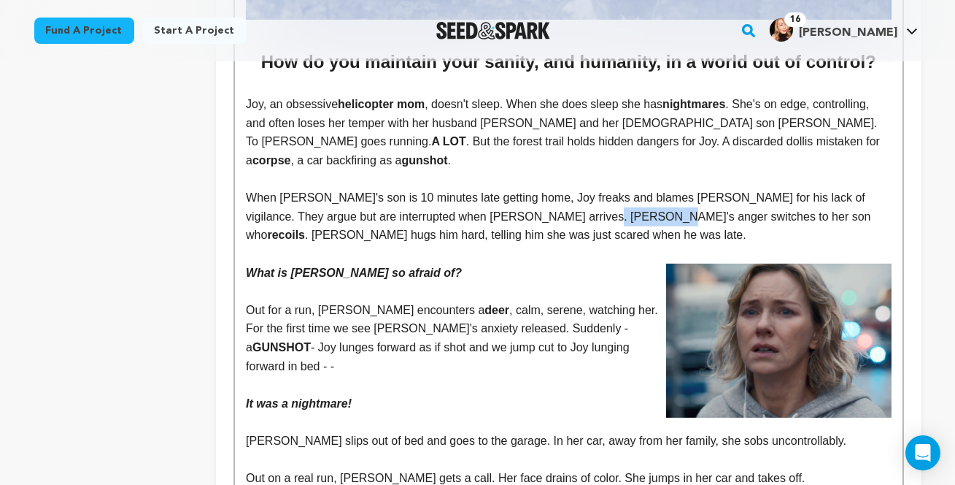
scroll to position [666, 0]
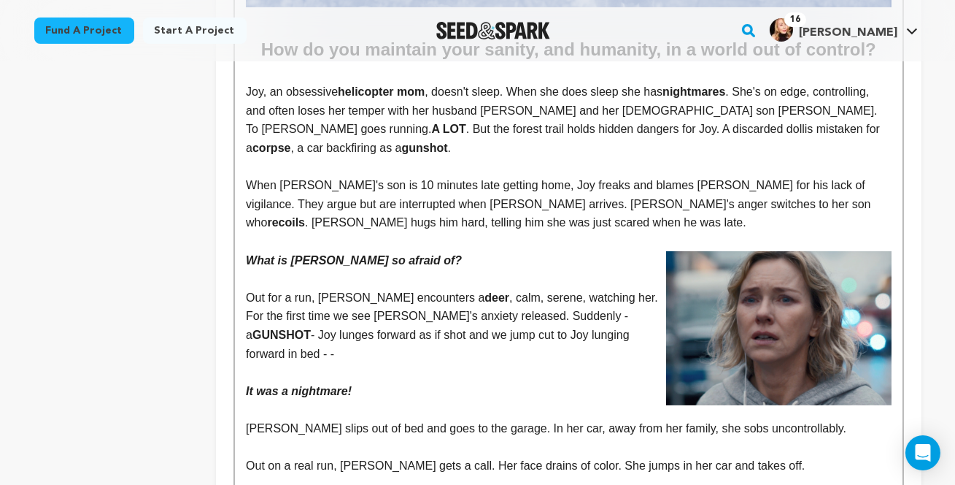
click at [490, 270] on p "What is [PERSON_NAME] so afraid of?" at bounding box center [568, 260] width 645 height 19
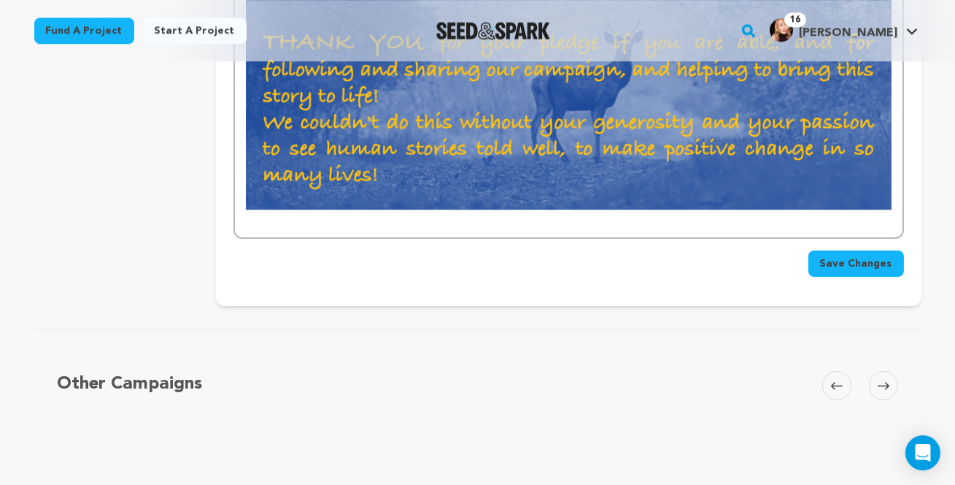
scroll to position [7775, 0]
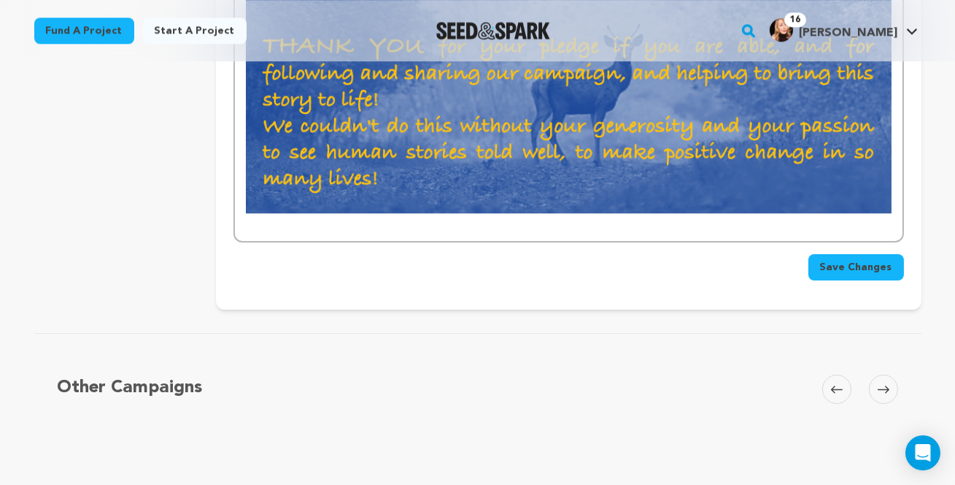
click at [861, 274] on span "Save Changes" at bounding box center [856, 267] width 72 height 15
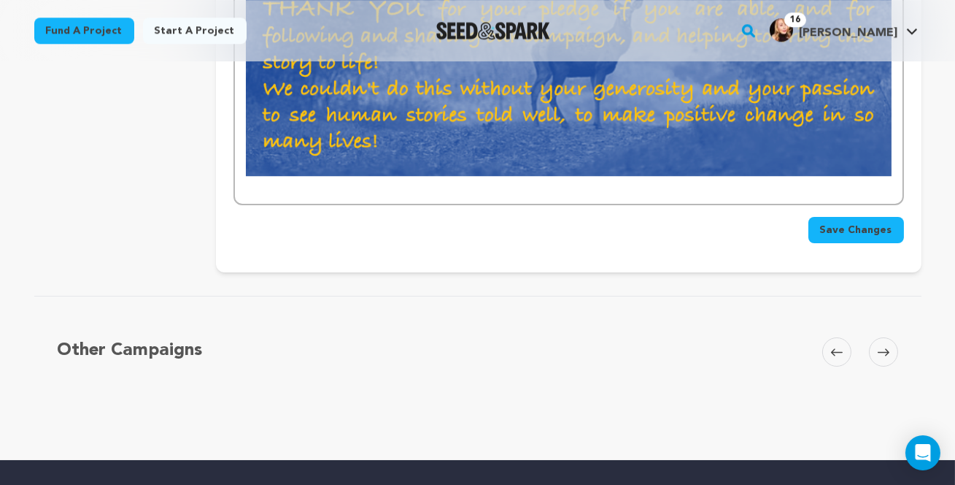
scroll to position [7808, 0]
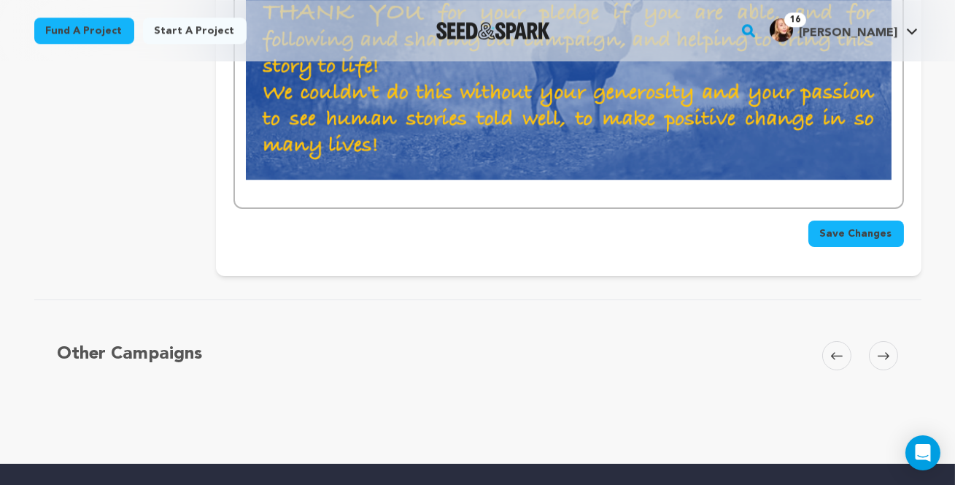
click at [847, 241] on span "Save Changes" at bounding box center [856, 233] width 72 height 15
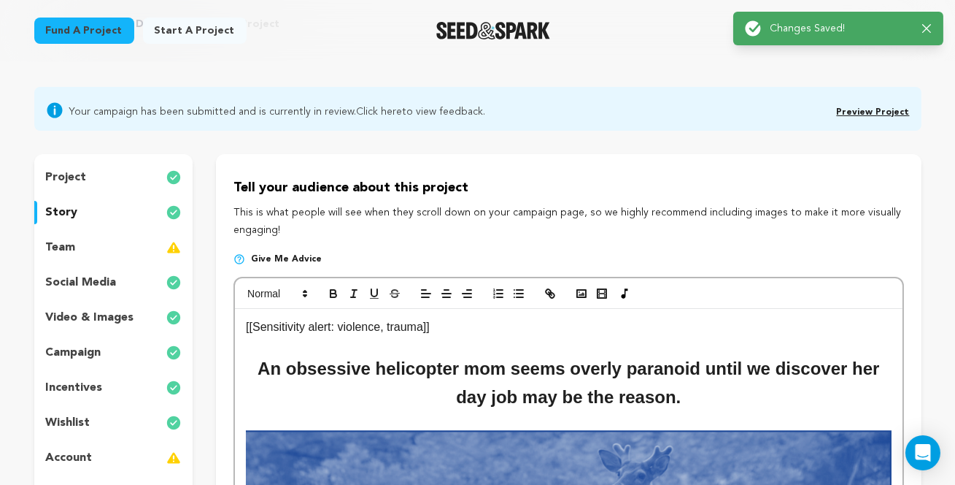
scroll to position [101, 0]
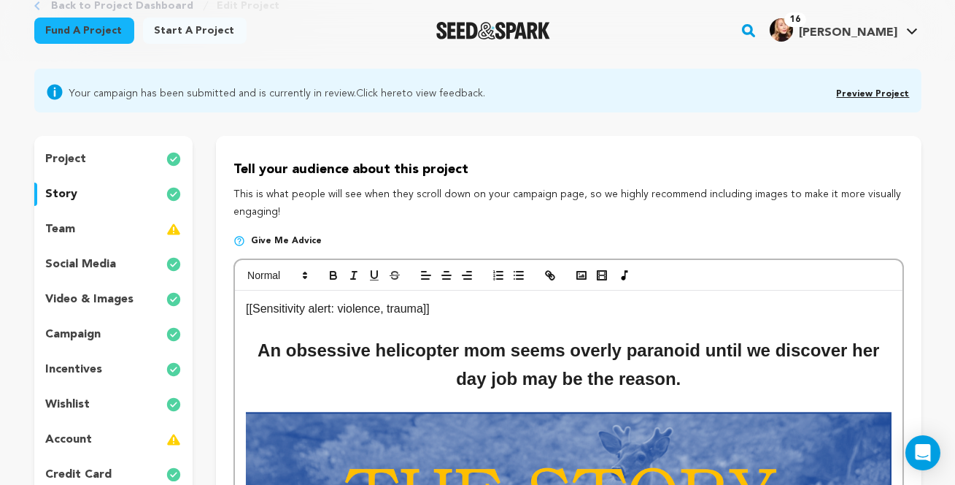
click at [168, 238] on img at bounding box center [173, 229] width 15 height 18
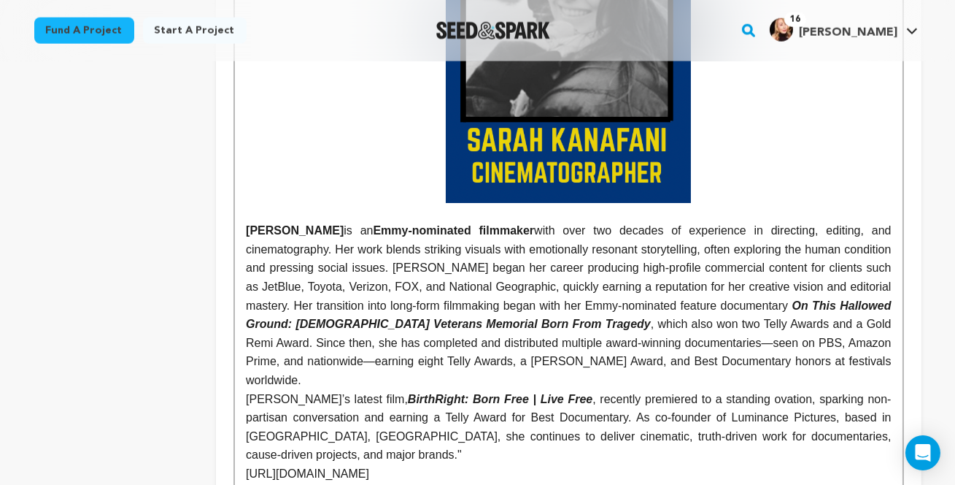
scroll to position [3297, 0]
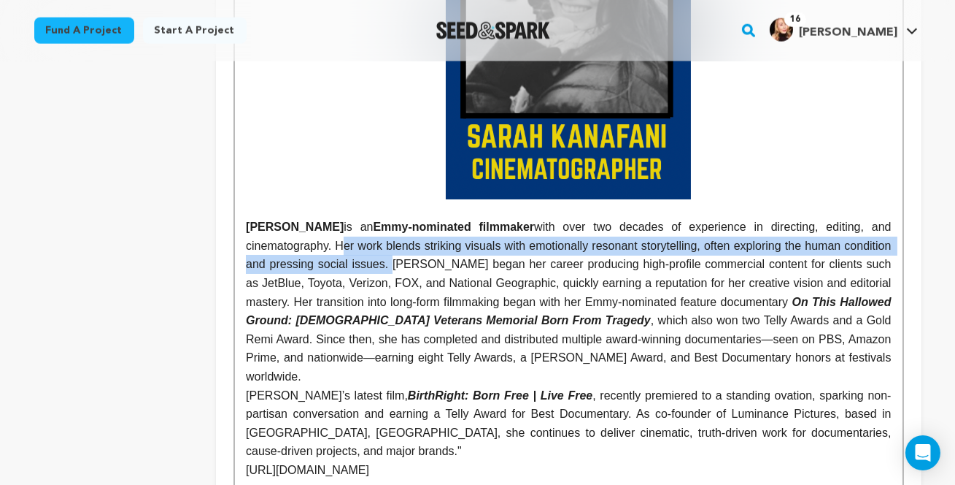
drag, startPoint x: 339, startPoint y: 239, endPoint x: 438, endPoint y: 256, distance: 100.7
click at [437, 256] on p "[PERSON_NAME] is an Emmy-nominated filmmaker with over two decades of experienc…" at bounding box center [568, 301] width 645 height 168
copy p "Her work blends striking visuals with emotionally resonant storytelling, often …"
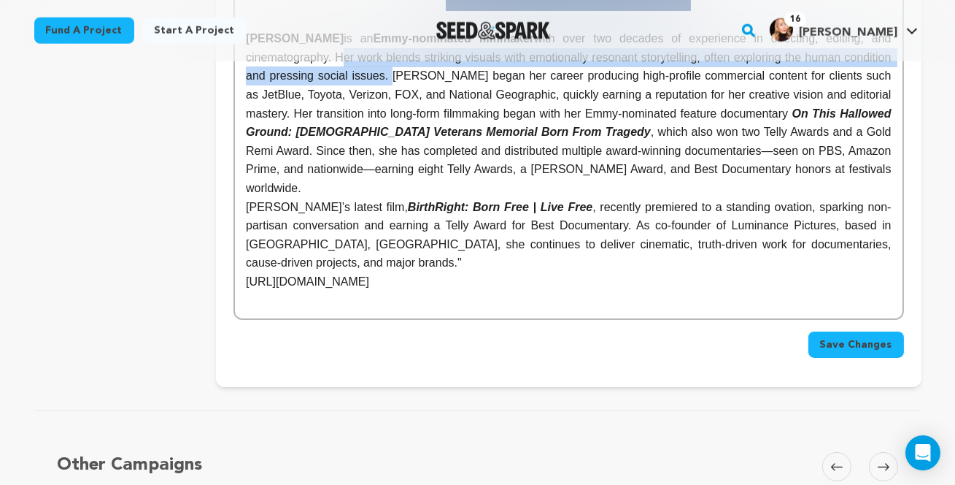
scroll to position [3488, 0]
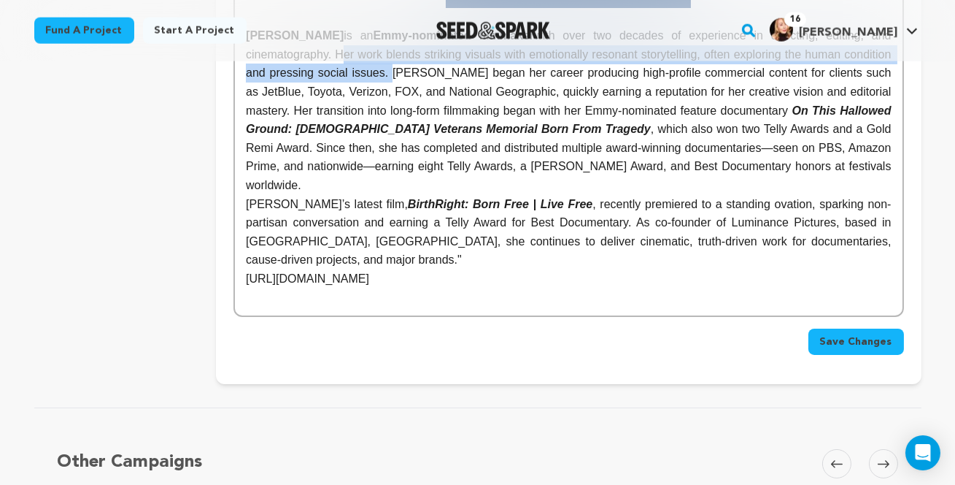
click at [871, 334] on span "Save Changes" at bounding box center [856, 341] width 72 height 15
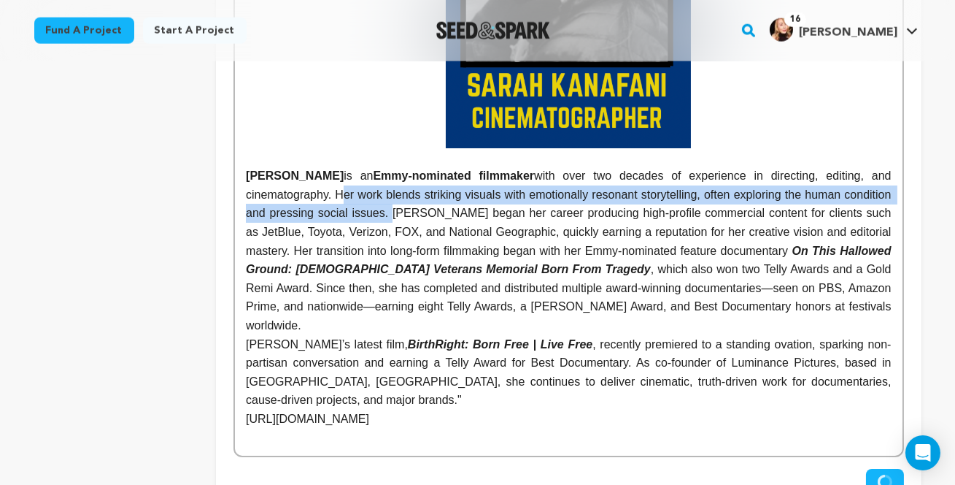
scroll to position [3289, 0]
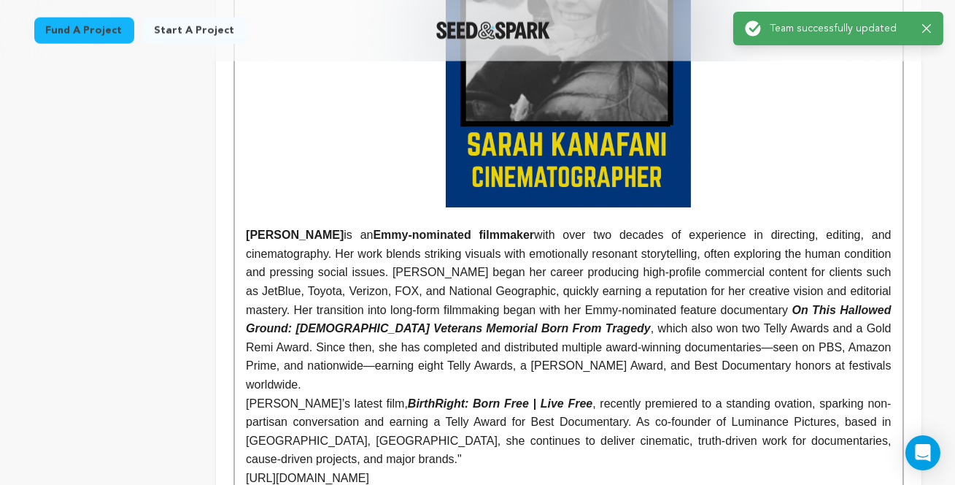
click at [601, 271] on p "[PERSON_NAME] is an Emmy-nominated filmmaker with over two decades of experienc…" at bounding box center [568, 309] width 645 height 168
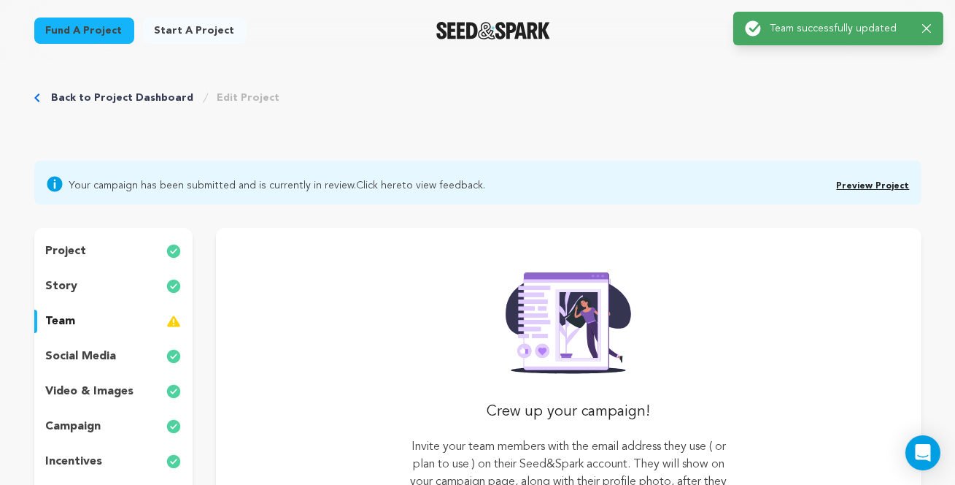
scroll to position [0, 0]
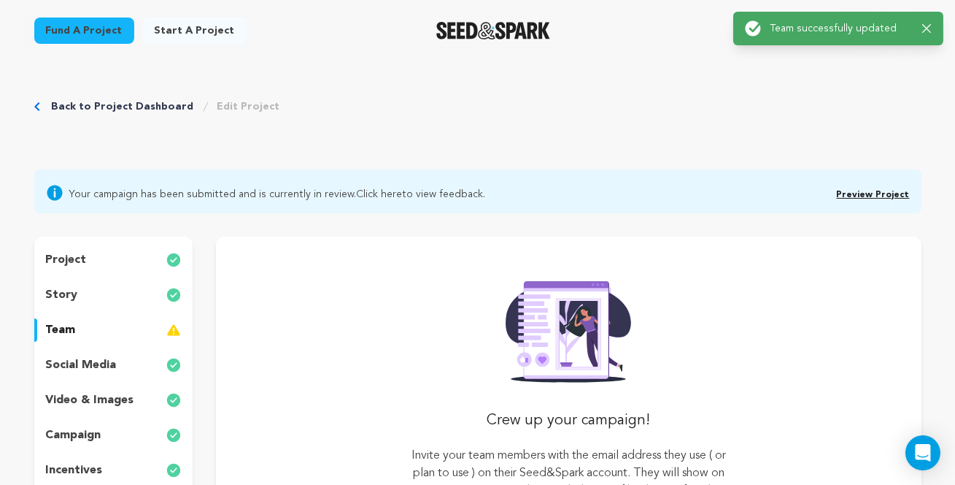
click at [166, 304] on img at bounding box center [173, 295] width 15 height 18
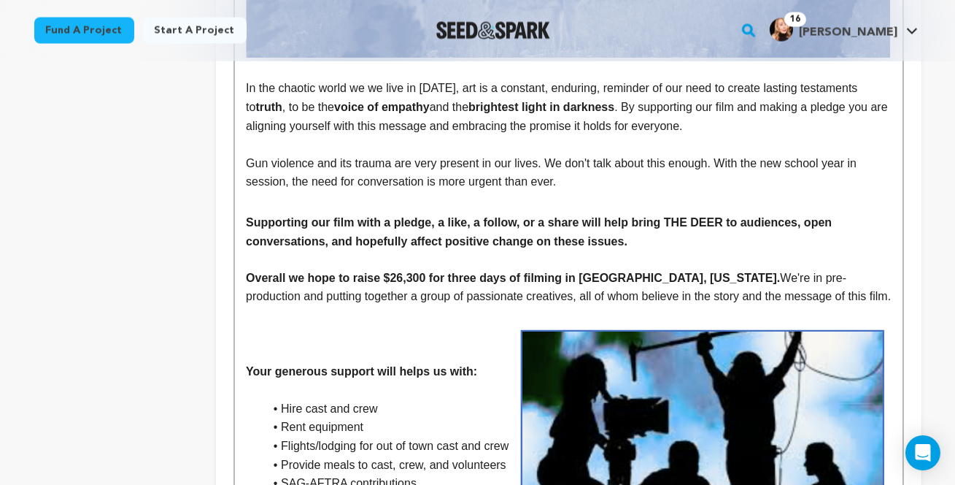
scroll to position [4991, 0]
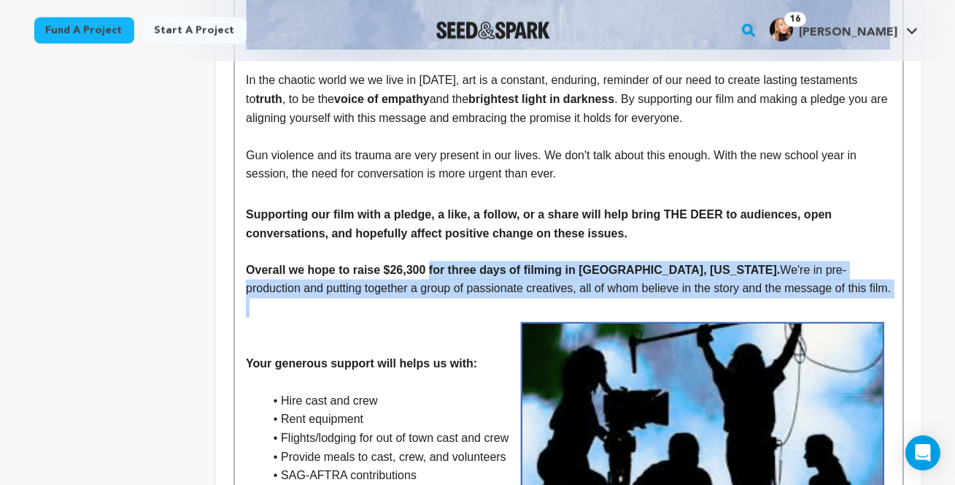
drag, startPoint x: 434, startPoint y: 302, endPoint x: 828, endPoint y: 334, distance: 394.6
copy p "for three days of filming in [GEOGRAPHIC_DATA], [US_STATE]. We're in pre-produc…"
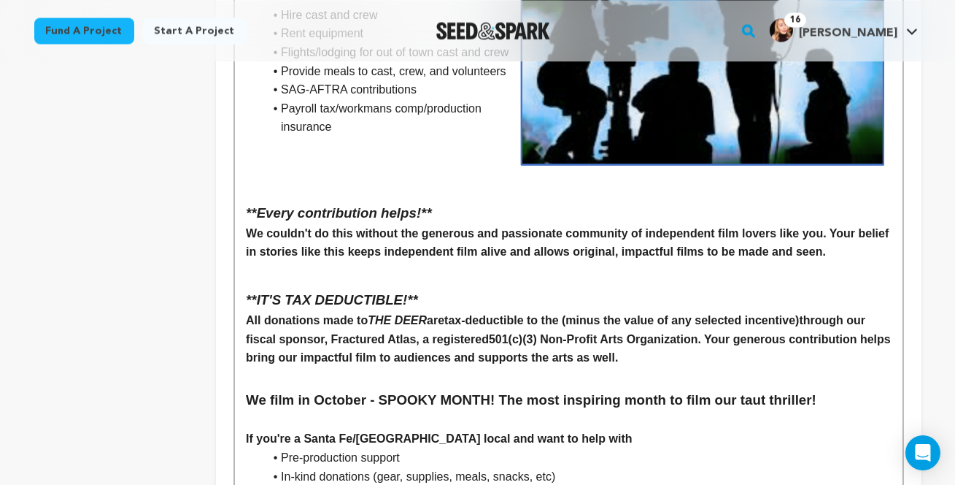
scroll to position [5375, 0]
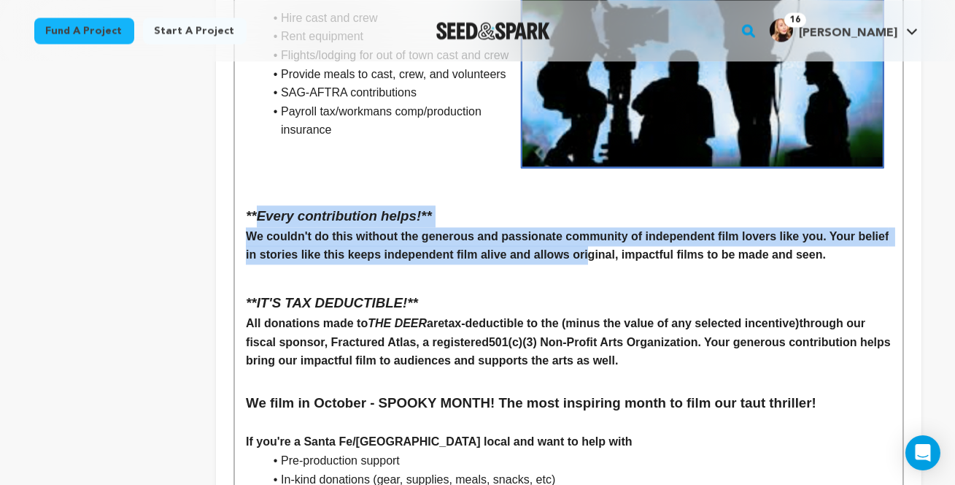
drag, startPoint x: 256, startPoint y: 244, endPoint x: 587, endPoint y: 281, distance: 332.7
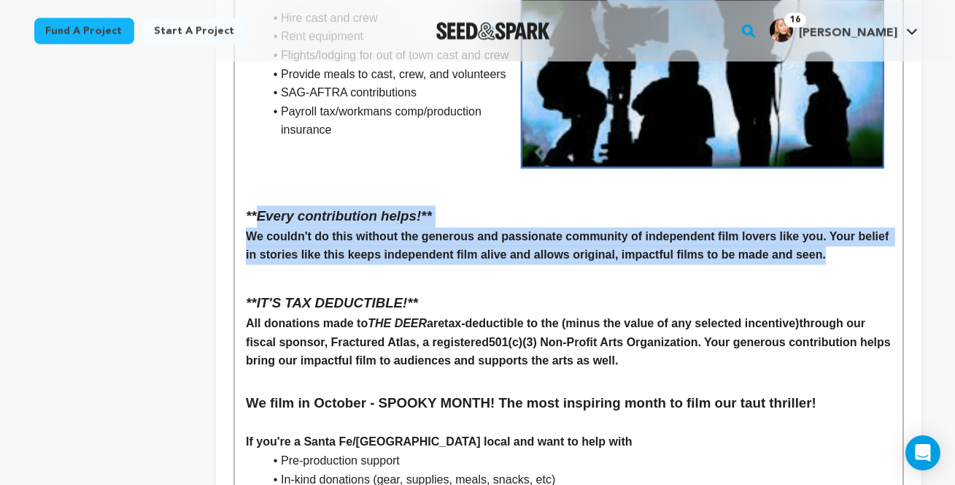
drag, startPoint x: 830, startPoint y: 288, endPoint x: 260, endPoint y: 248, distance: 571.3
copy div "Every contribution helps!** We couldn't do this without the generous and passio…"
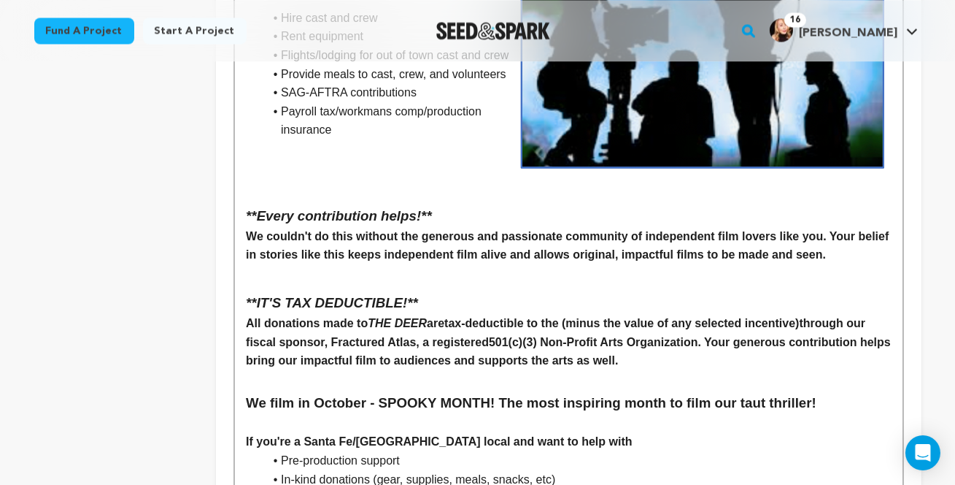
click at [574, 314] on h3 "**IT'S TAX DEDUCTIBLE!**" at bounding box center [568, 303] width 645 height 22
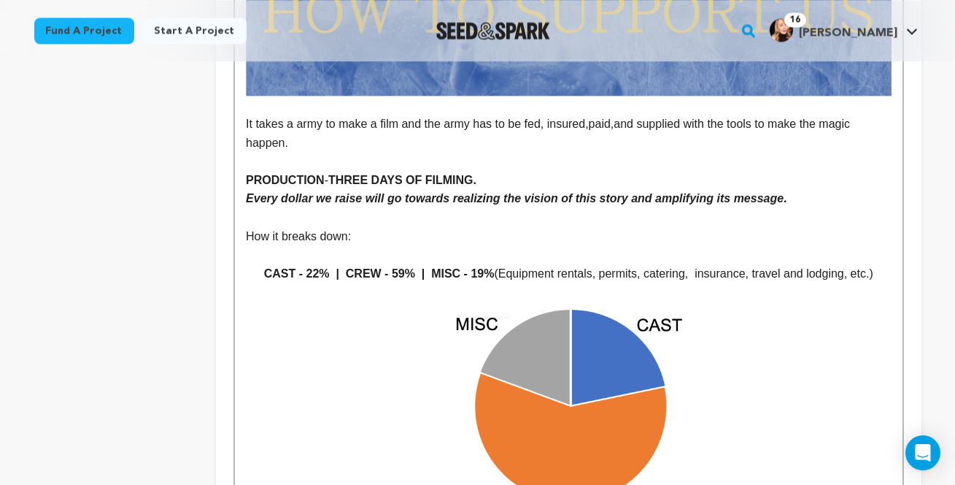
scroll to position [6002, 0]
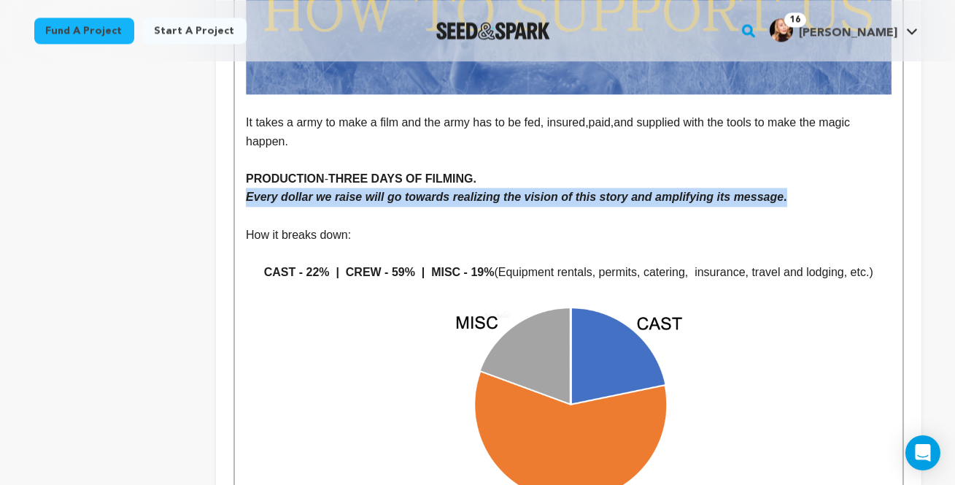
drag, startPoint x: 790, startPoint y: 225, endPoint x: 226, endPoint y: 223, distance: 564.1
copy strong "Every dollar we raise will go towards realizing the vision of this story and am…"
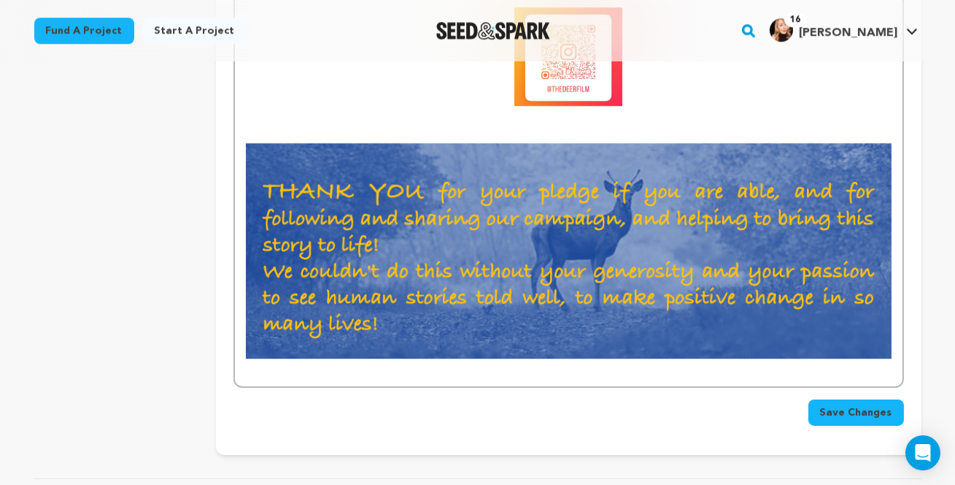
scroll to position [7632, 0]
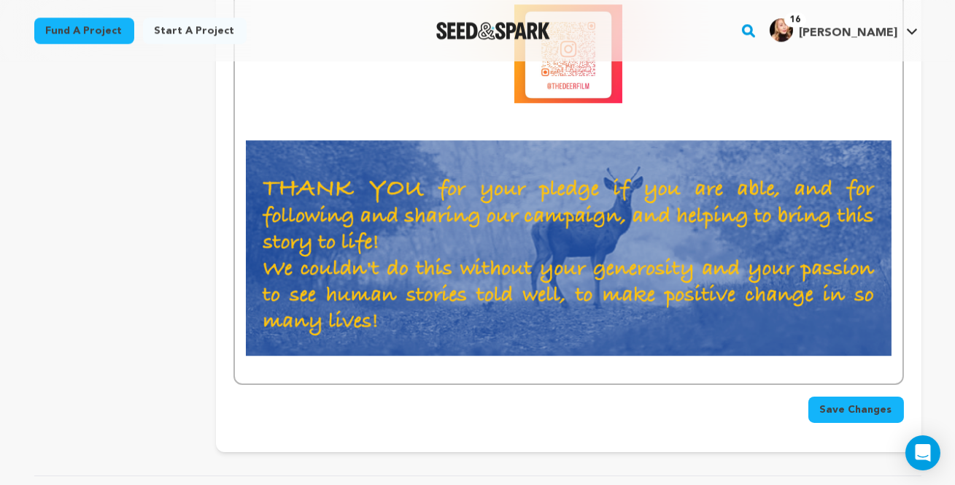
click at [347, 263] on img at bounding box center [568, 247] width 645 height 215
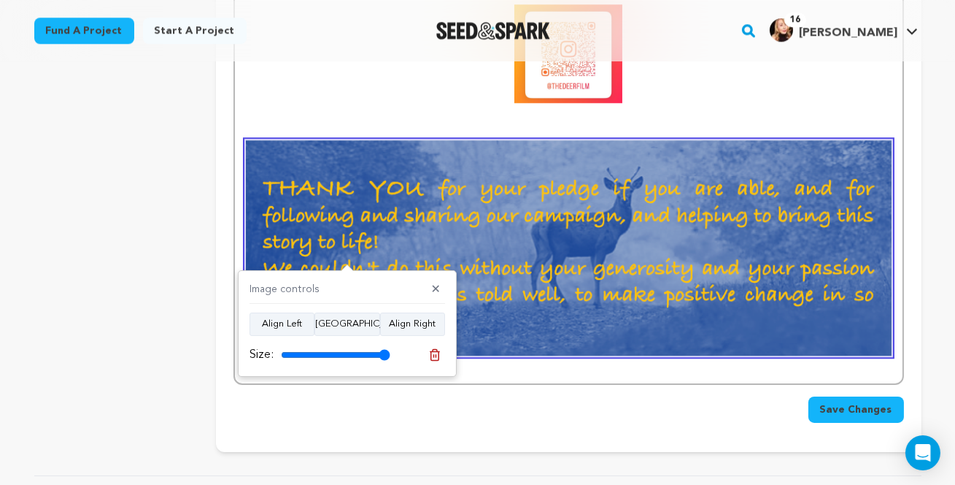
click at [401, 420] on div "Save Changes" at bounding box center [569, 409] width 670 height 26
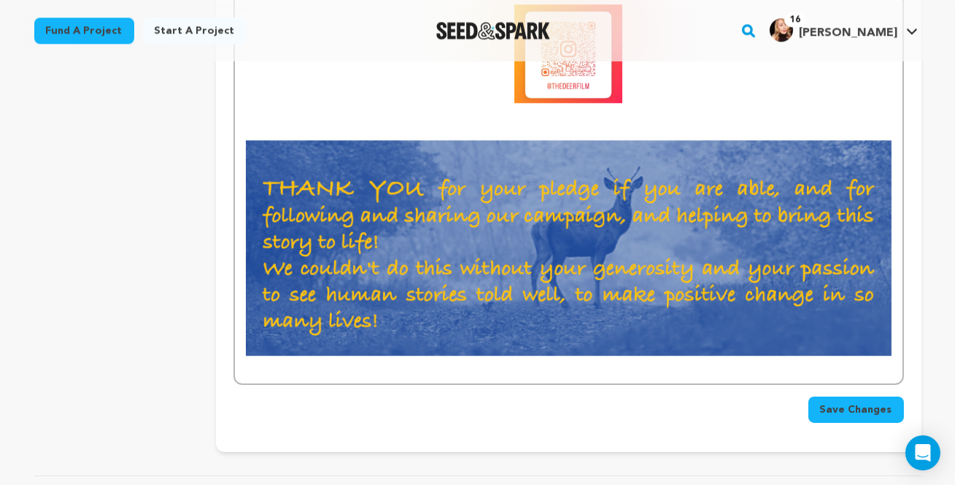
click at [271, 202] on img at bounding box center [568, 247] width 645 height 215
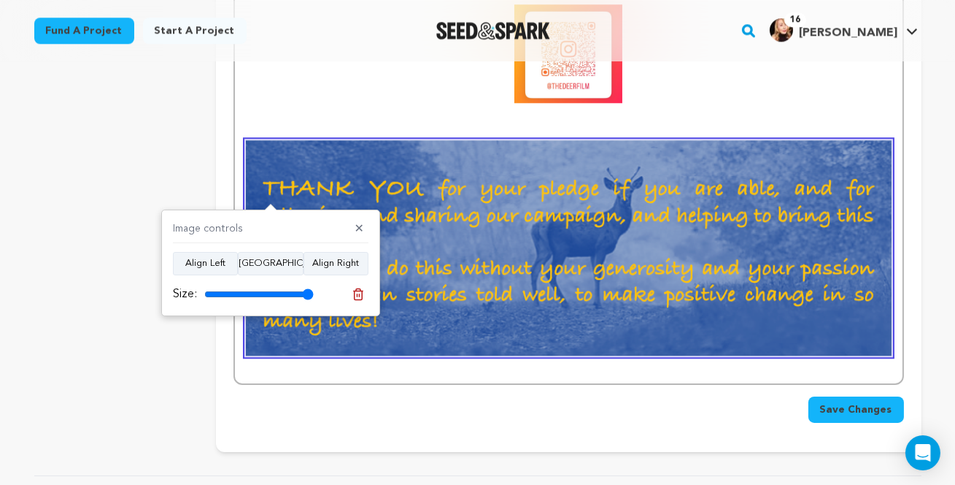
click at [296, 190] on img at bounding box center [568, 247] width 645 height 215
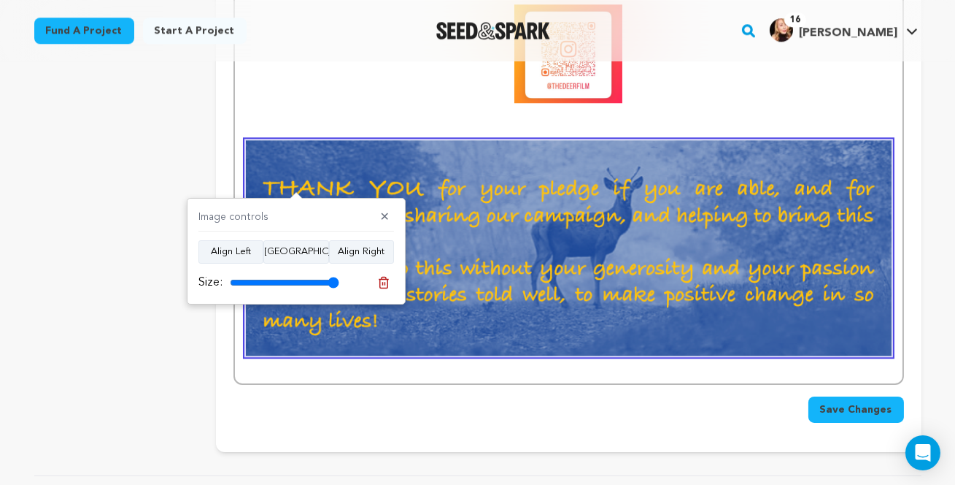
click at [510, 350] on img at bounding box center [568, 247] width 645 height 215
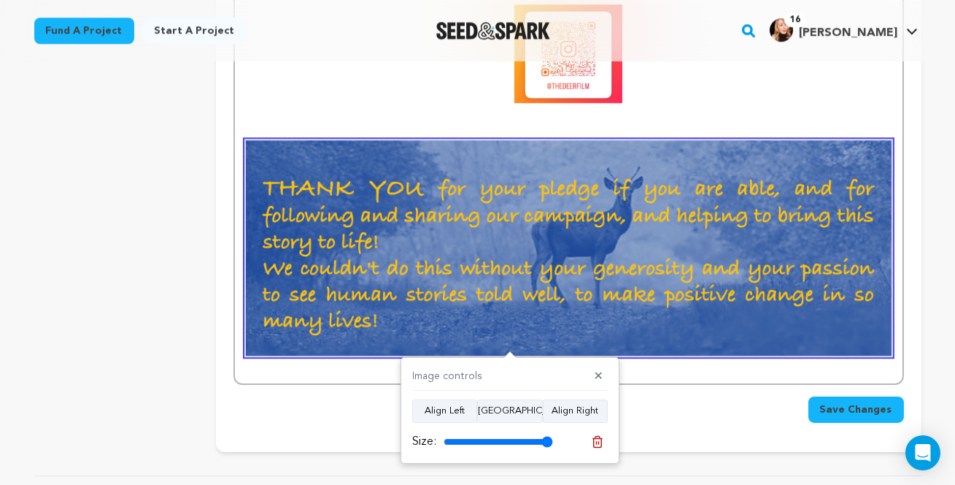
click at [437, 99] on strong at bounding box center [568, 53] width 645 height 99
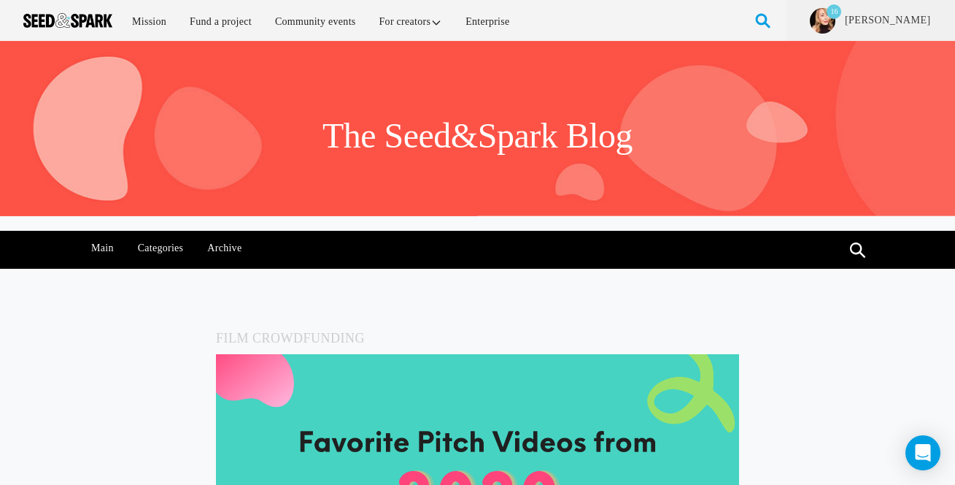
scroll to position [2161, 0]
